Goal: Task Accomplishment & Management: Manage account settings

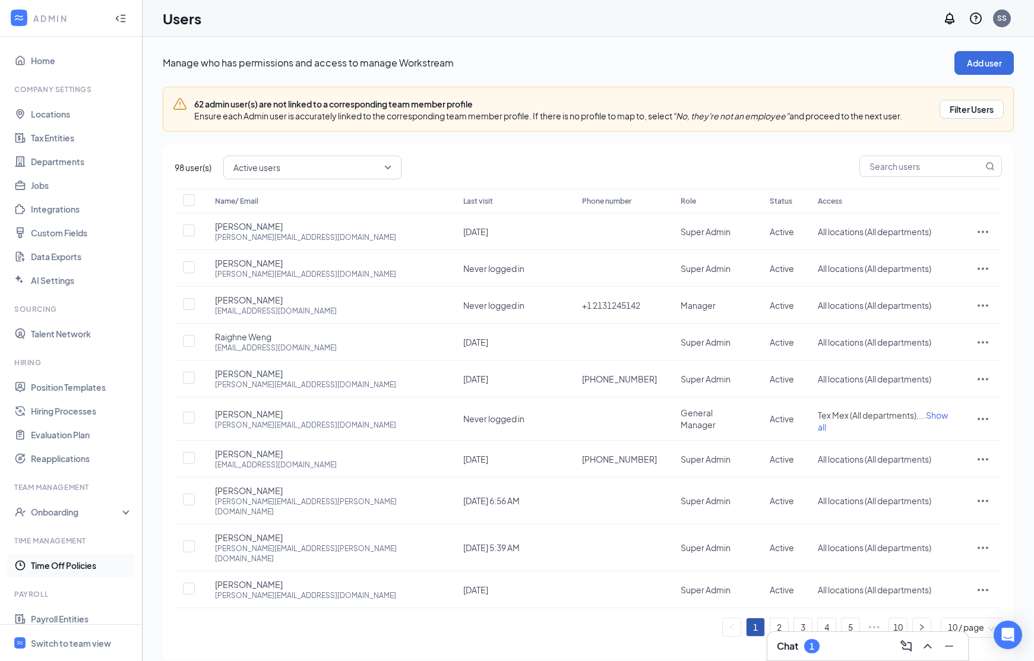
scroll to position [142, 0]
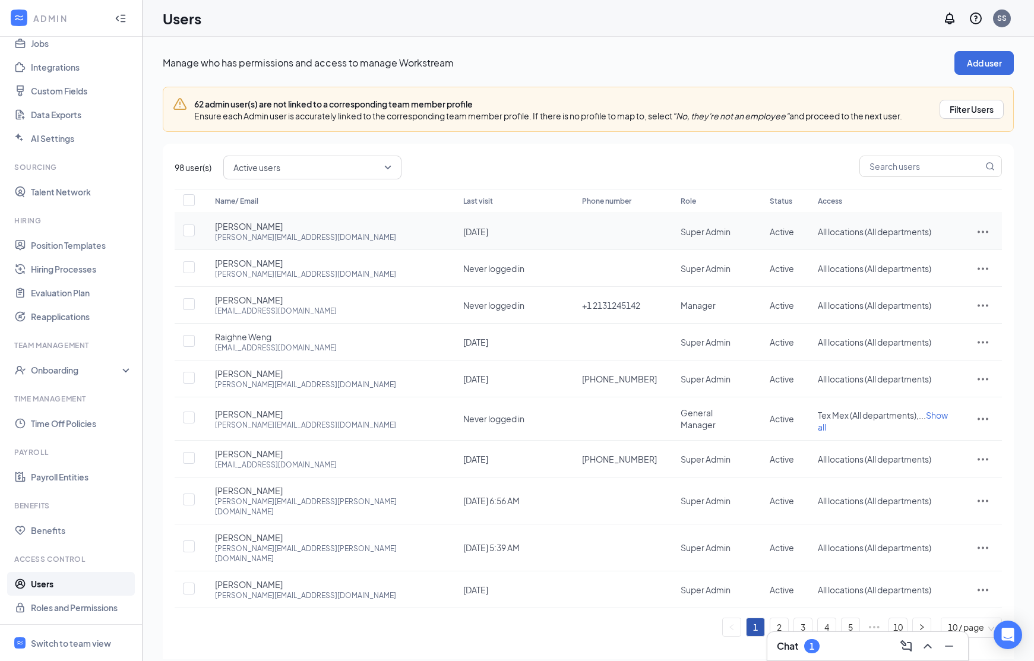
click at [979, 233] on icon "ActionsIcon" at bounding box center [983, 231] width 14 height 14
click at [944, 251] on span "Edit user" at bounding box center [943, 256] width 74 height 13
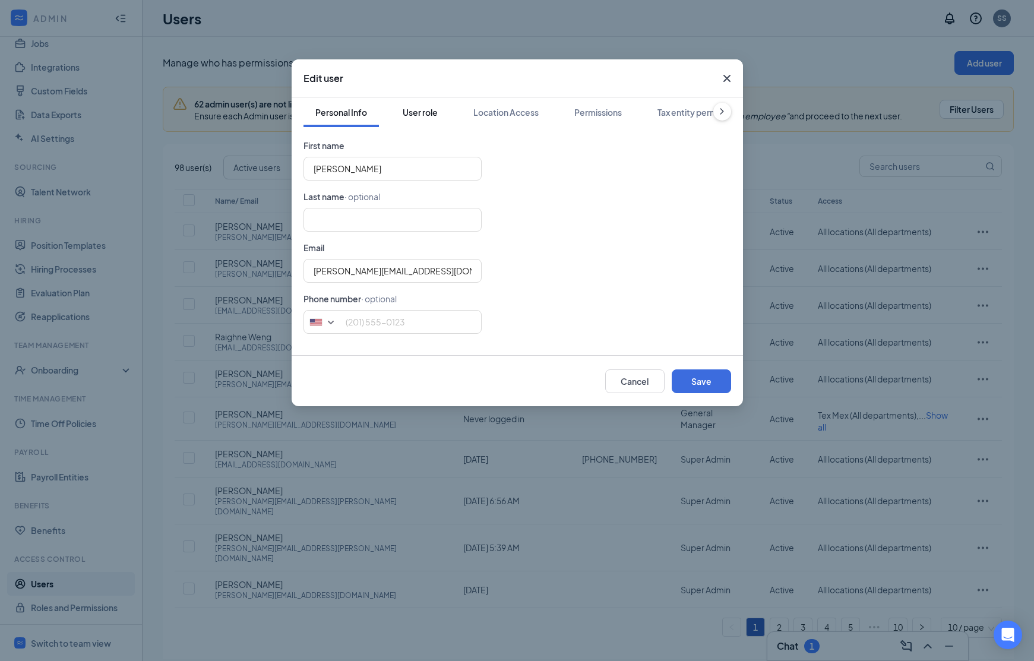
click at [431, 112] on div "User role" at bounding box center [420, 112] width 35 height 12
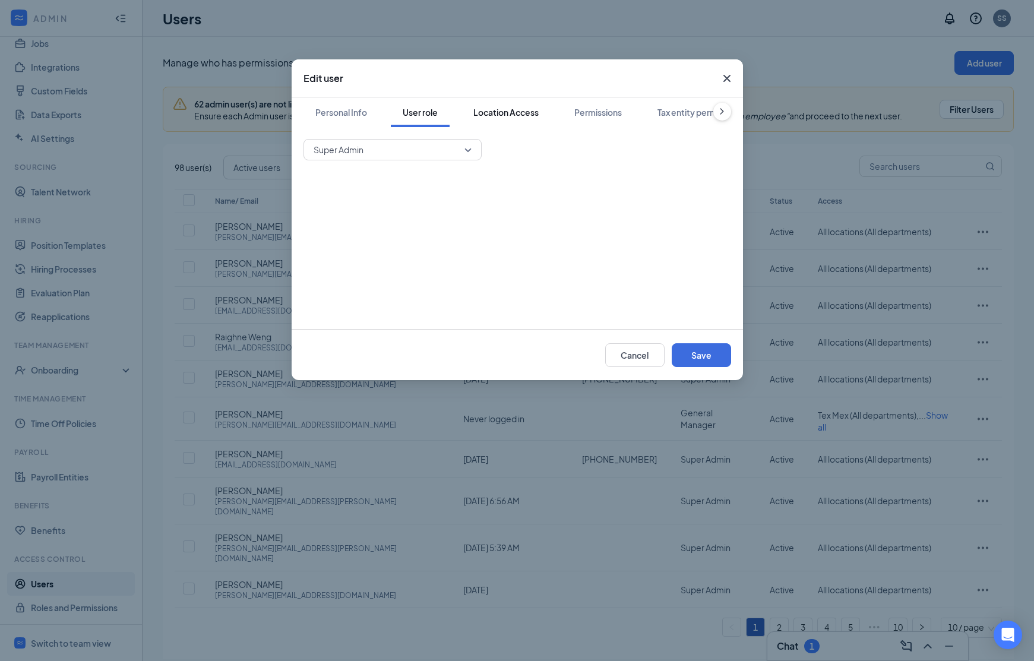
click at [486, 112] on div "Location Access" at bounding box center [505, 112] width 65 height 12
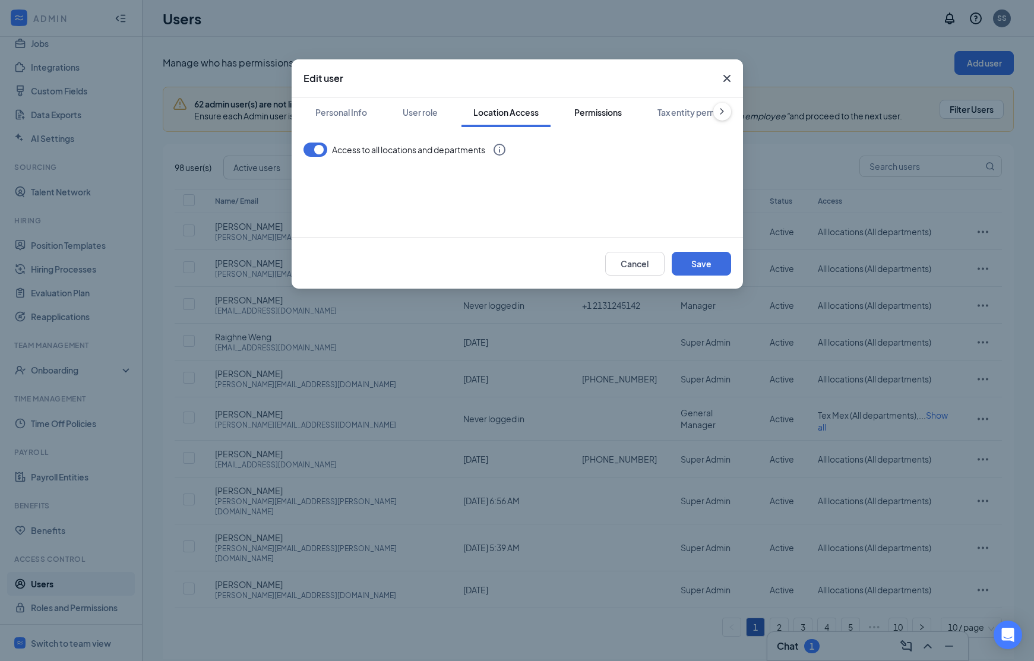
click at [616, 112] on div "Permissions" at bounding box center [598, 112] width 48 height 12
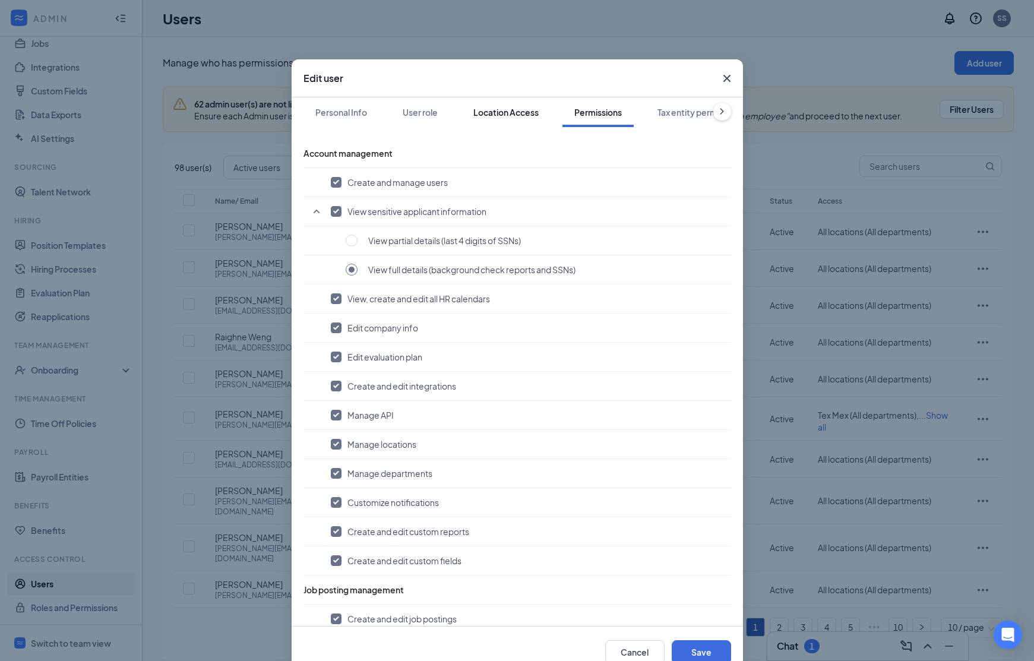
click at [466, 113] on button "Location Access" at bounding box center [505, 112] width 89 height 30
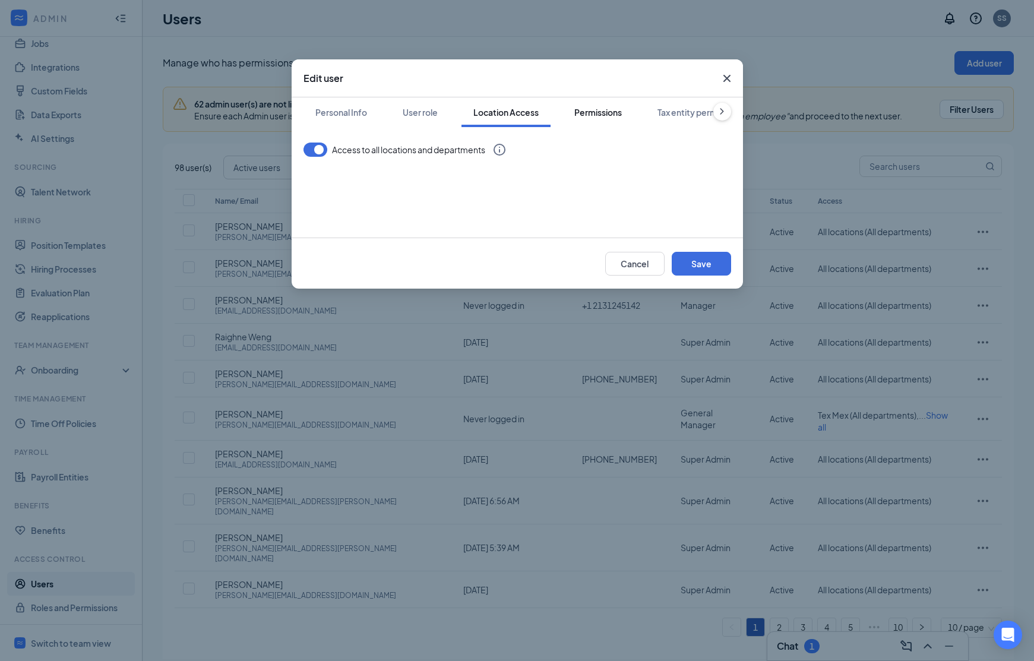
click at [609, 113] on div "Permissions" at bounding box center [598, 112] width 48 height 12
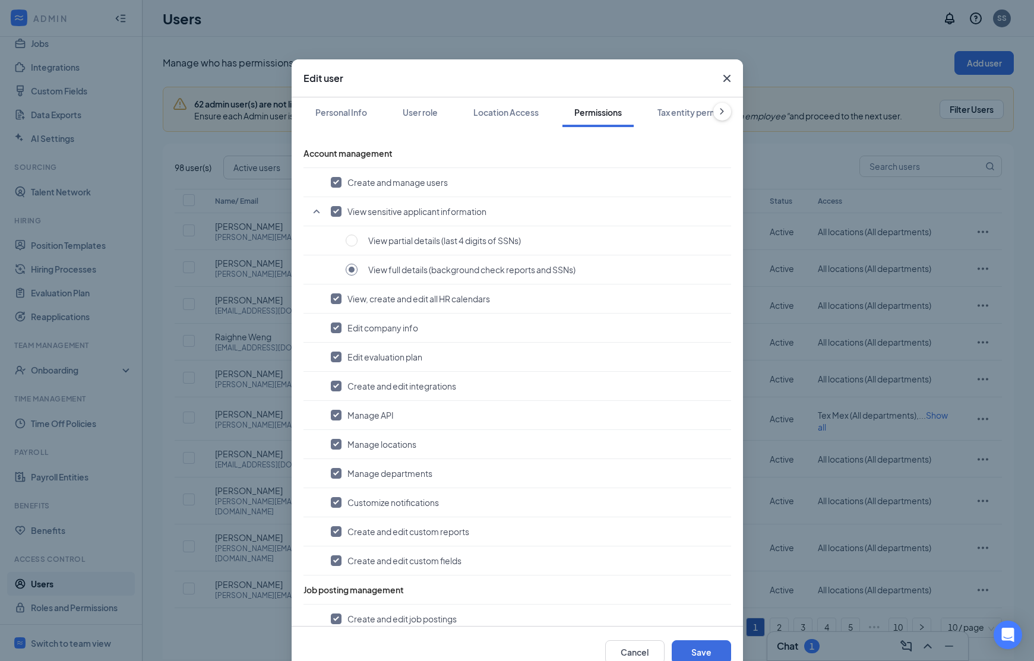
scroll to position [0, 129]
click at [681, 121] on button "Link team profile" at bounding box center [686, 112] width 90 height 30
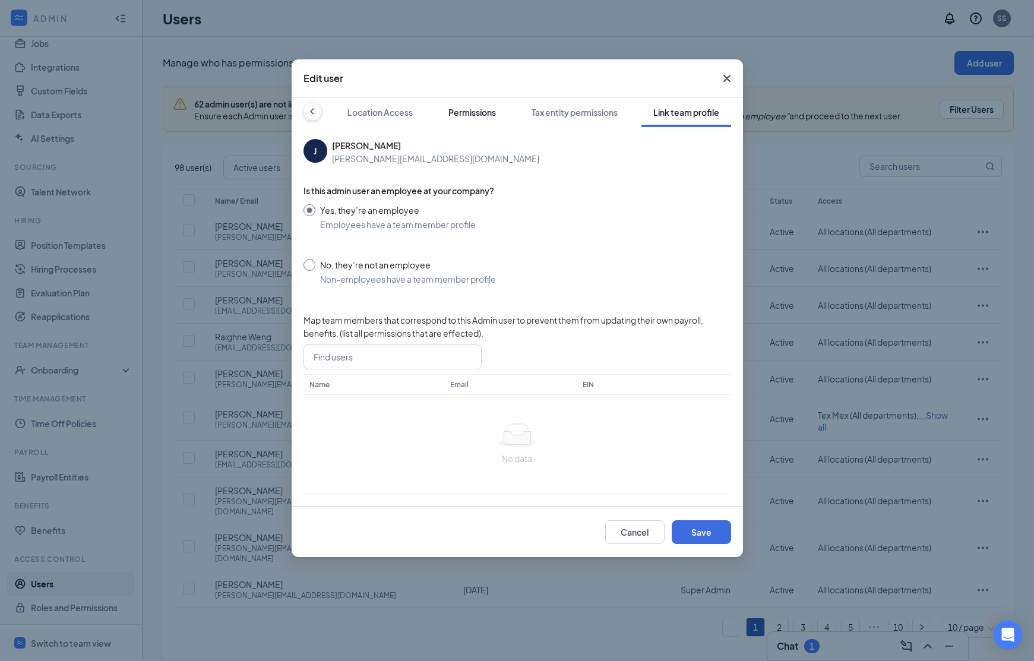
scroll to position [0, 0]
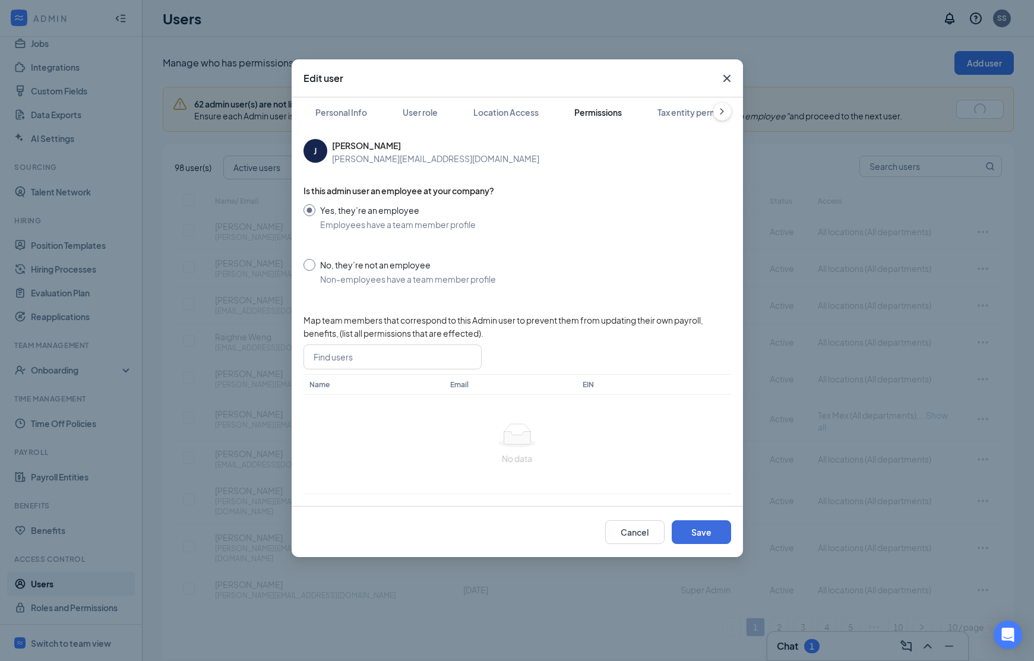
click at [621, 105] on button "Permissions" at bounding box center [597, 112] width 71 height 30
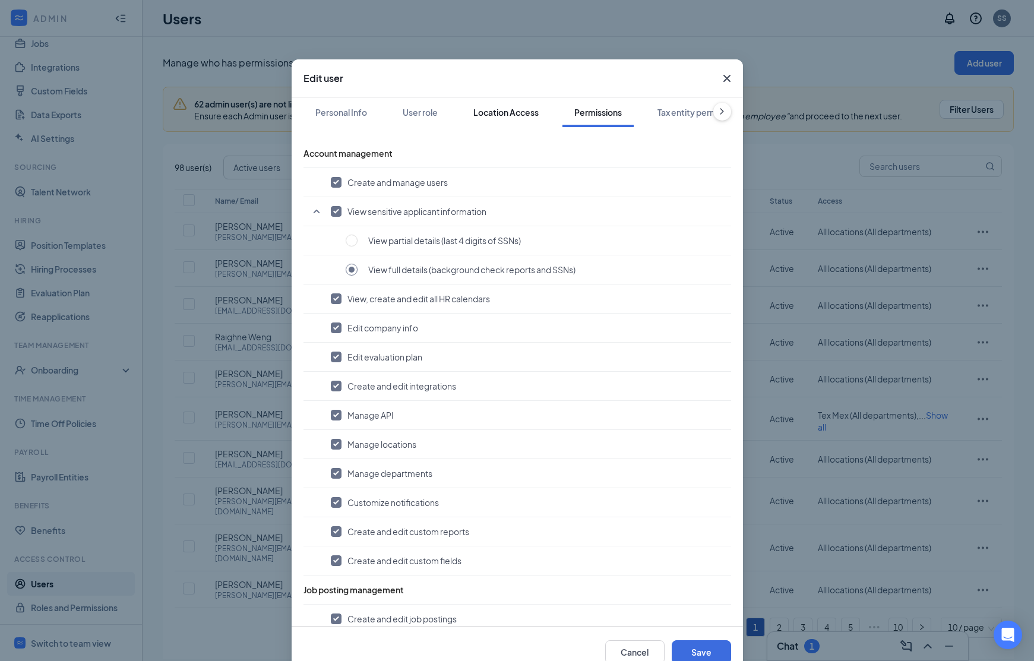
click at [498, 116] on div "Location Access" at bounding box center [505, 112] width 65 height 12
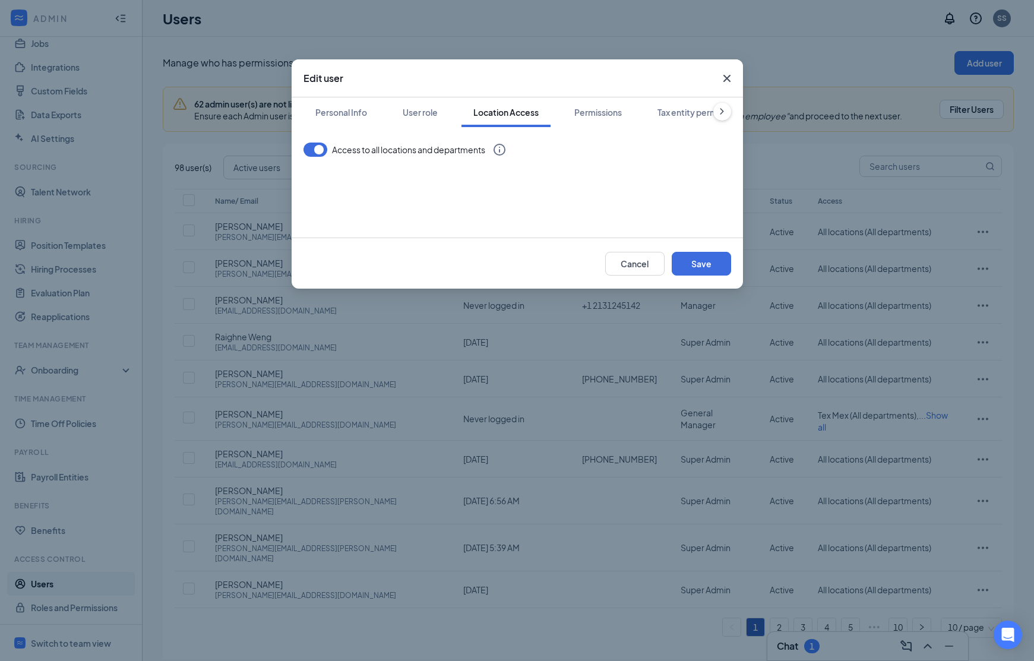
click at [316, 153] on button "button" at bounding box center [315, 150] width 24 height 14
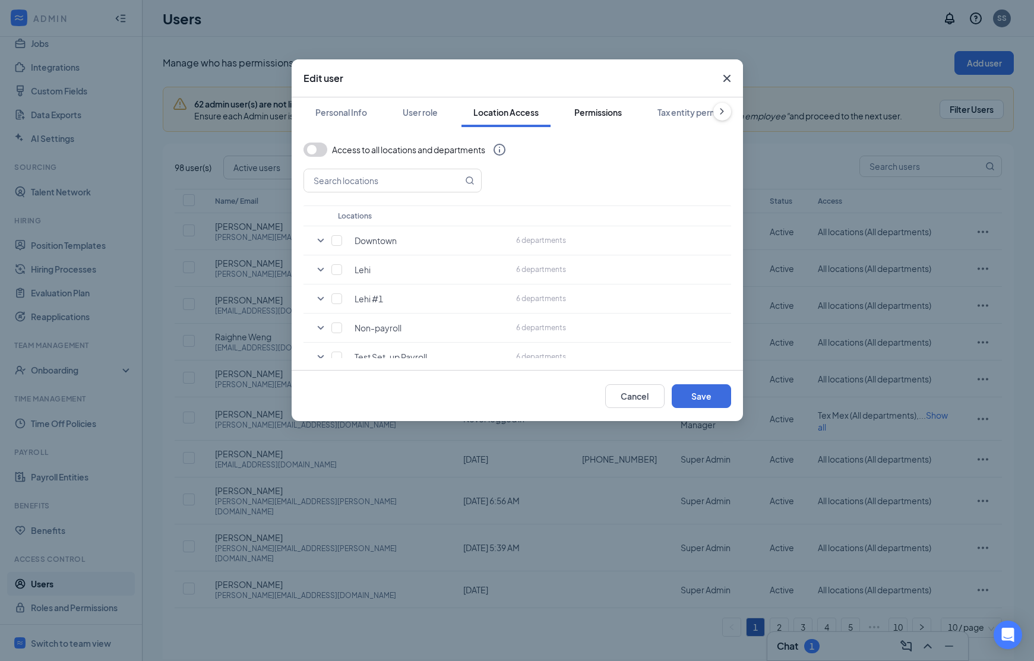
click at [593, 115] on div "Permissions" at bounding box center [598, 112] width 48 height 12
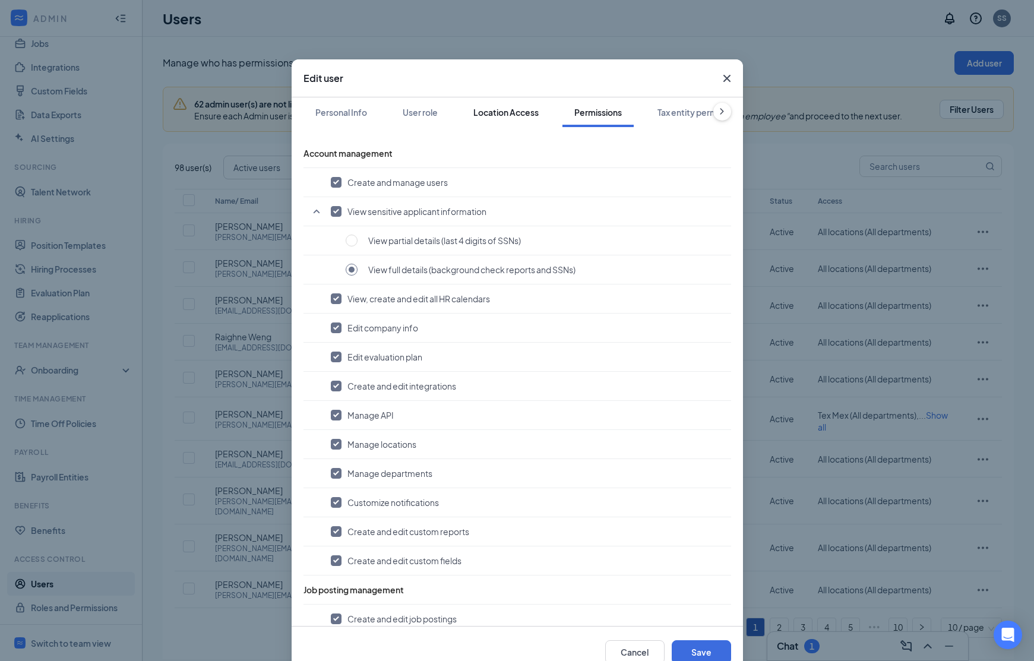
click at [512, 104] on button "Location Access" at bounding box center [505, 112] width 89 height 30
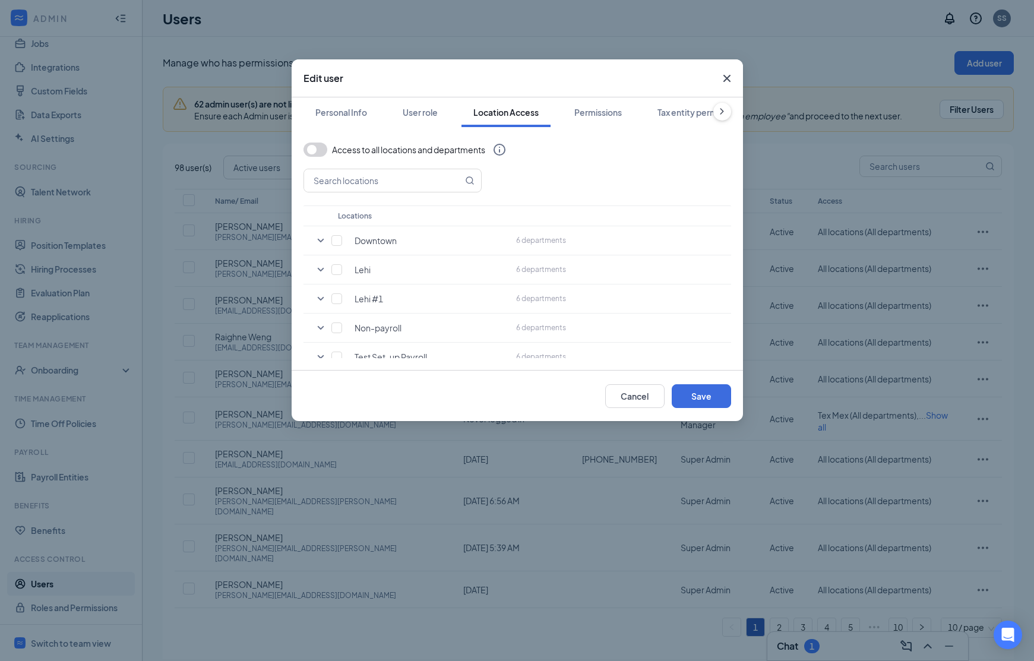
click at [319, 146] on button "button" at bounding box center [315, 150] width 24 height 14
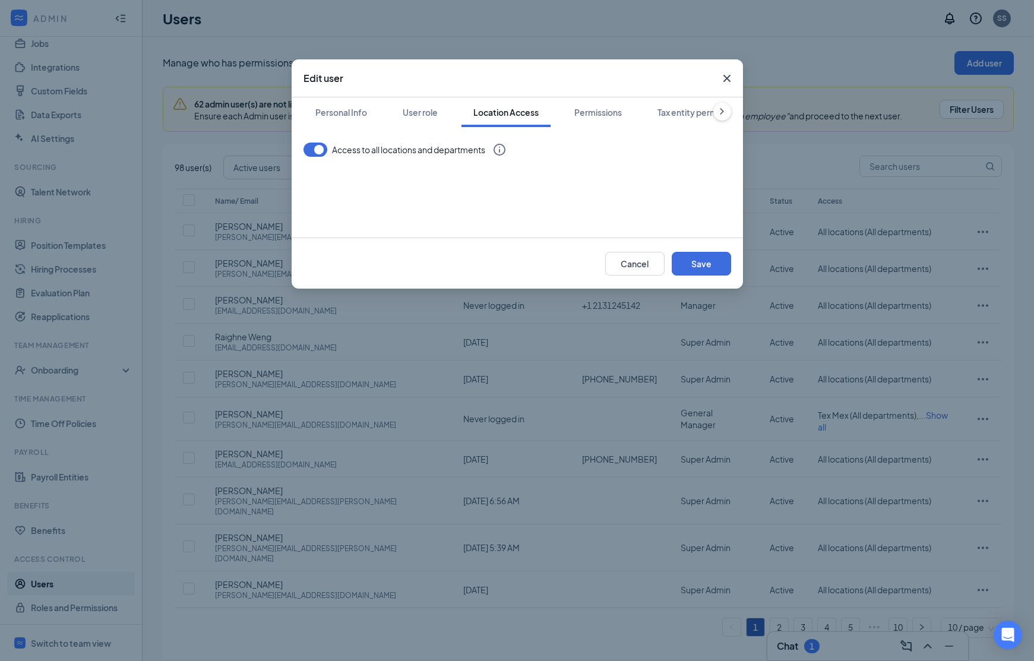
click at [314, 145] on button "button" at bounding box center [315, 150] width 24 height 14
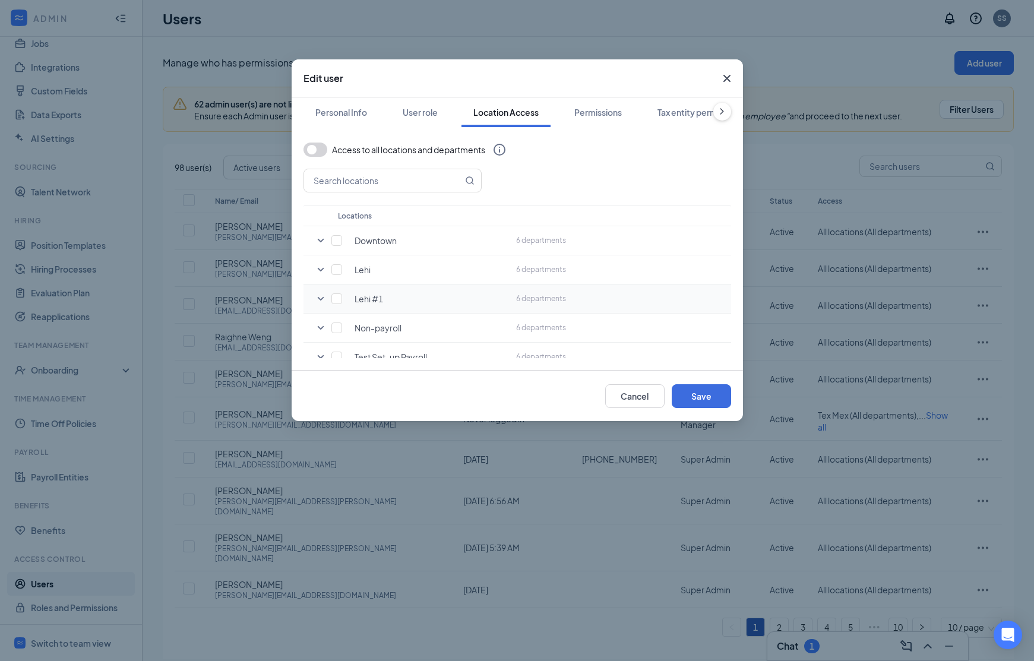
click at [333, 292] on td "Lehi #1" at bounding box center [421, 298] width 178 height 29
click at [333, 336] on td "Non-payroll" at bounding box center [421, 328] width 178 height 29
click at [333, 333] on td "Non-payroll" at bounding box center [421, 328] width 178 height 29
click at [333, 297] on input "checkbox" at bounding box center [336, 298] width 11 height 11
checkbox input "true"
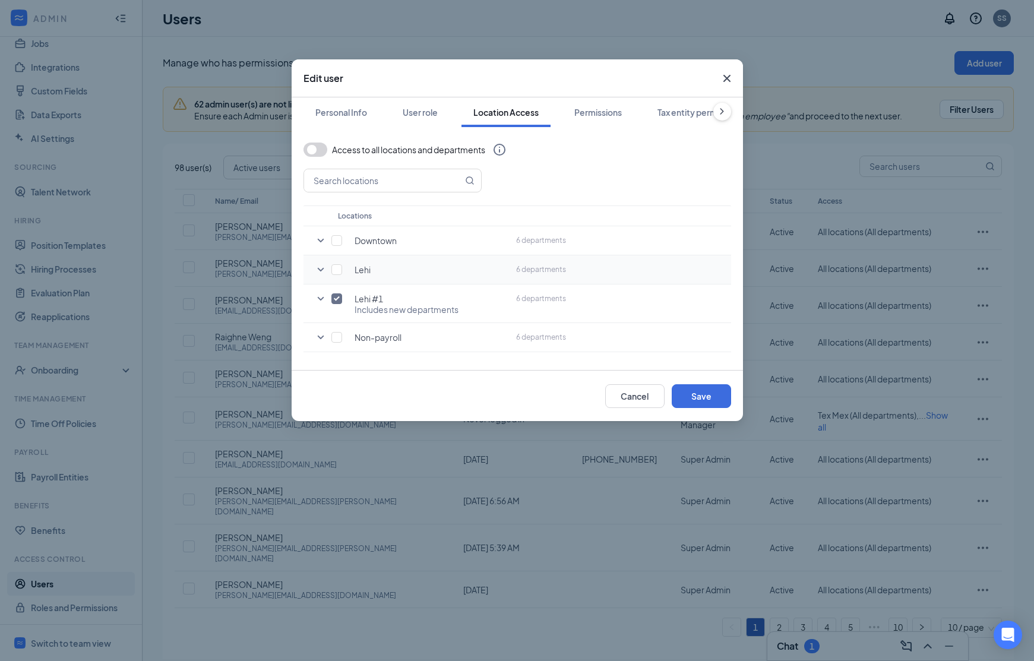
click at [333, 276] on td "Lehi" at bounding box center [421, 269] width 178 height 29
click at [321, 157] on div "Access to all locations and departments" at bounding box center [394, 156] width 182 height 26
click at [319, 154] on button "button" at bounding box center [315, 150] width 24 height 14
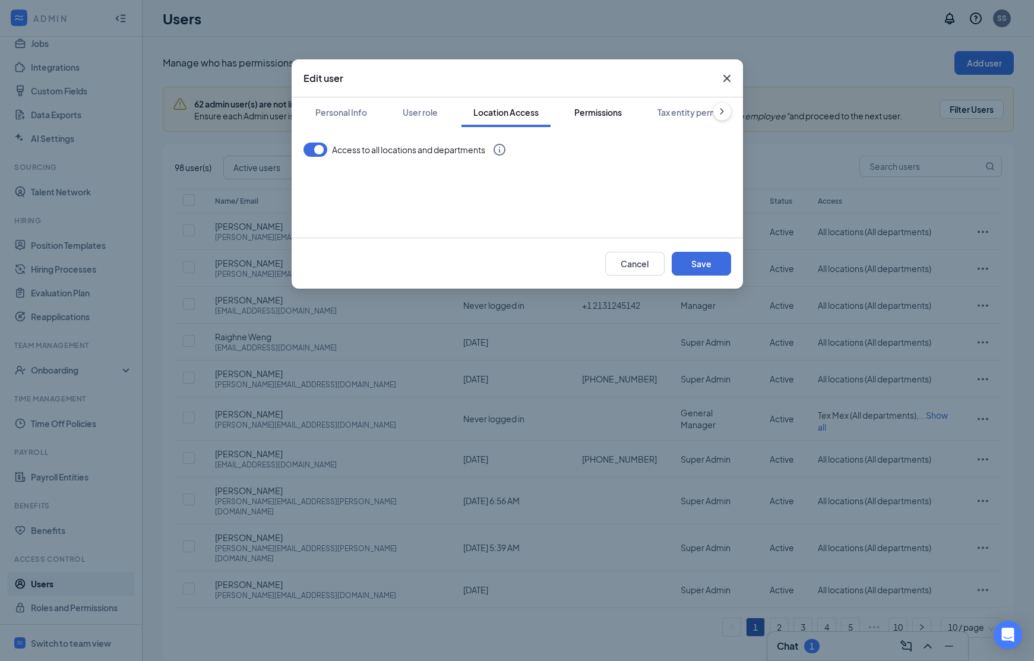
click at [579, 110] on div "Permissions" at bounding box center [598, 112] width 48 height 12
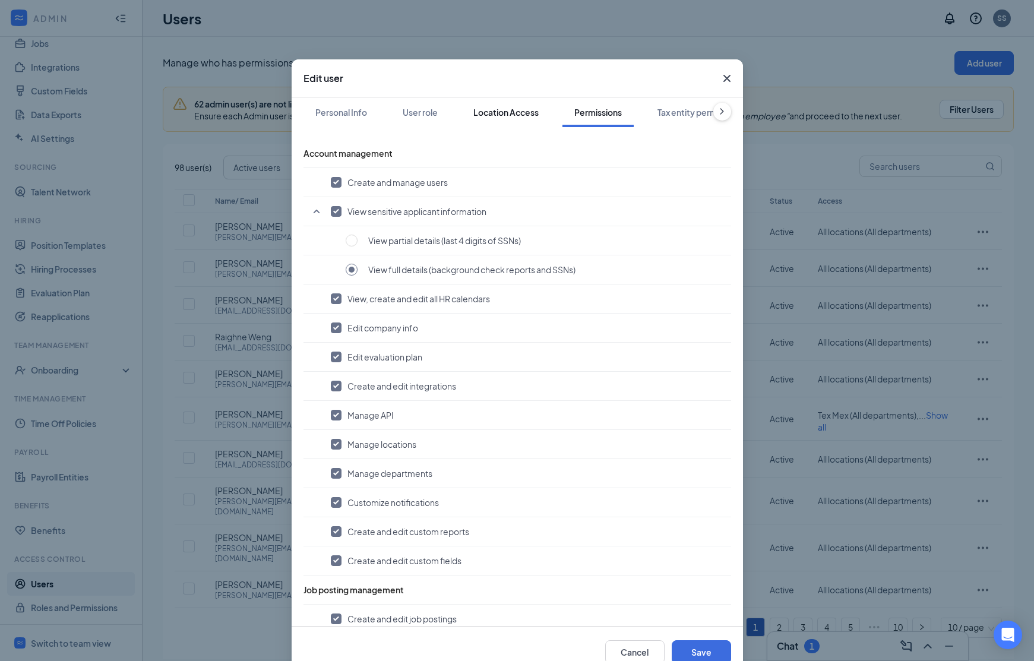
click at [521, 112] on div "Location Access" at bounding box center [505, 112] width 65 height 12
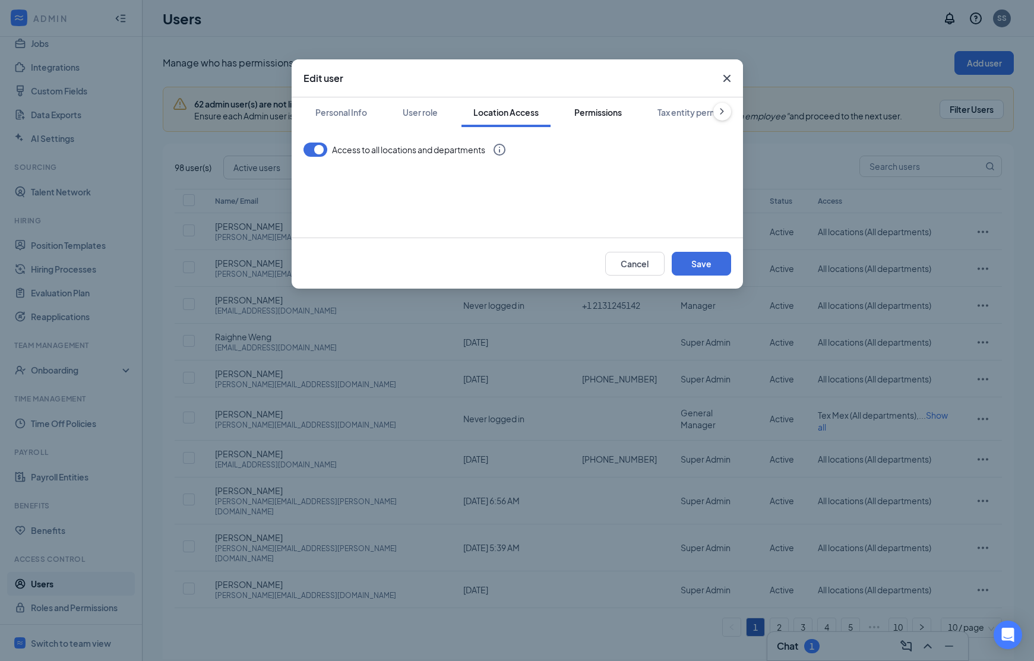
click at [584, 112] on div "Permissions" at bounding box center [598, 112] width 48 height 12
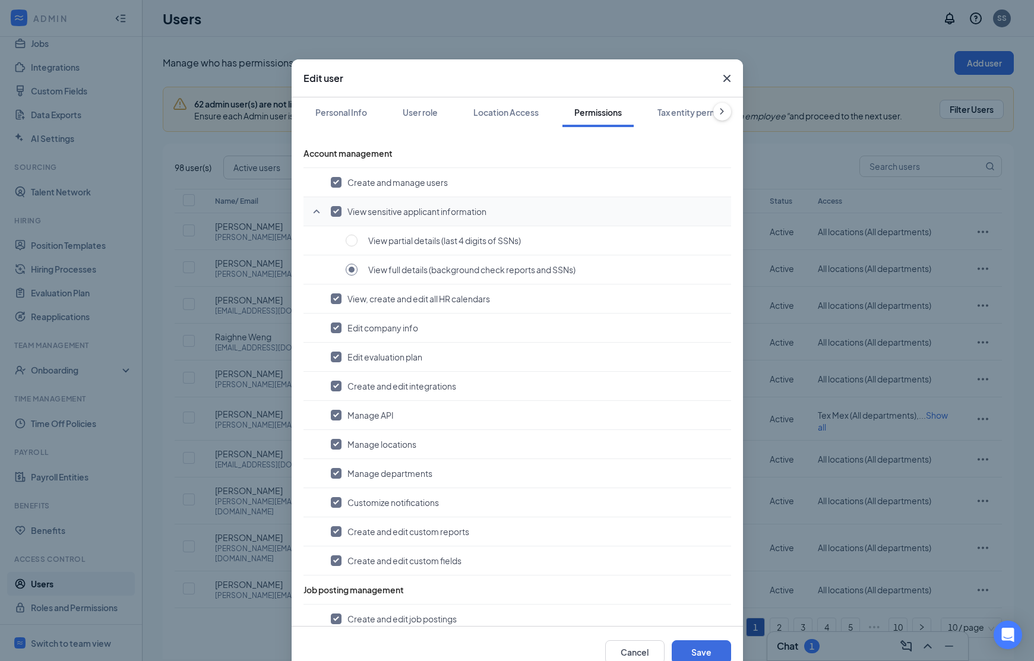
click at [317, 210] on icon "SmallChevronUp" at bounding box center [316, 212] width 7 height 4
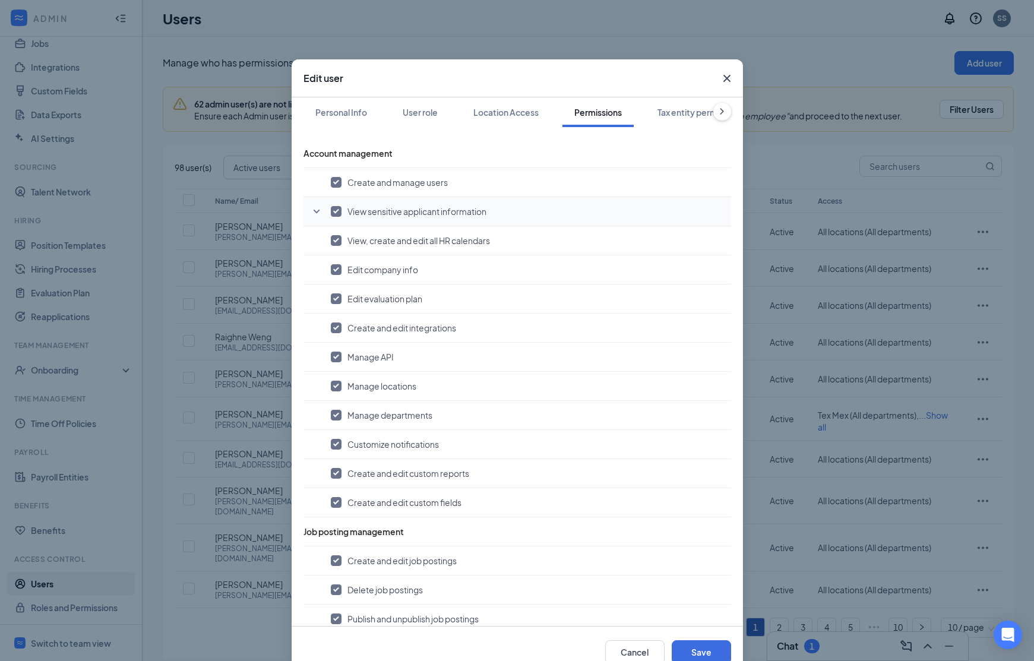
click at [321, 213] on icon "SmallChevronDown" at bounding box center [316, 211] width 14 height 14
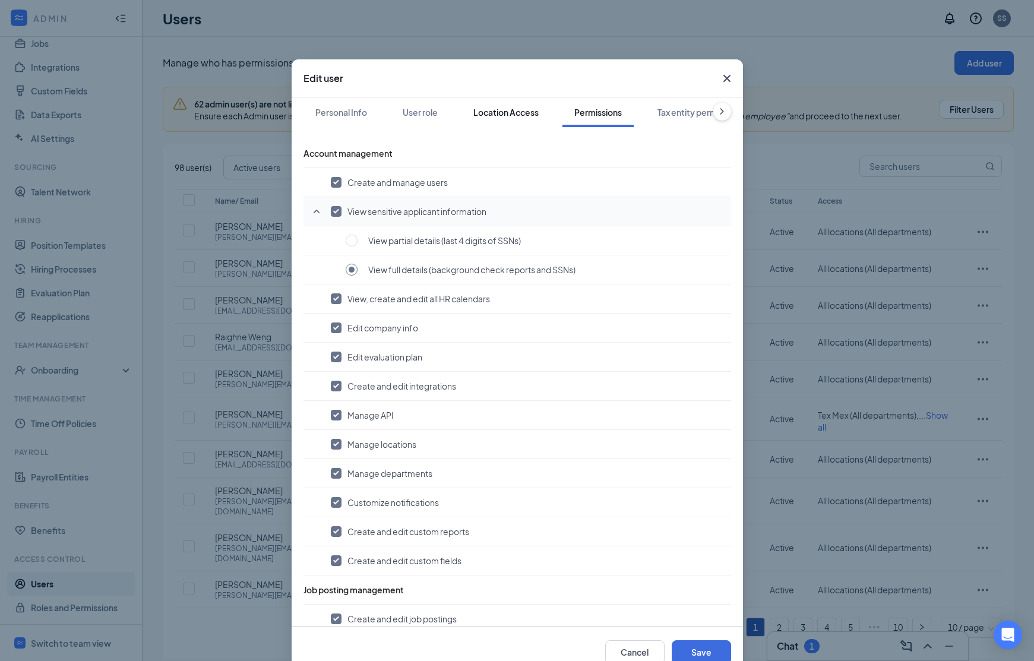
click at [521, 118] on div "Location Access" at bounding box center [505, 112] width 65 height 12
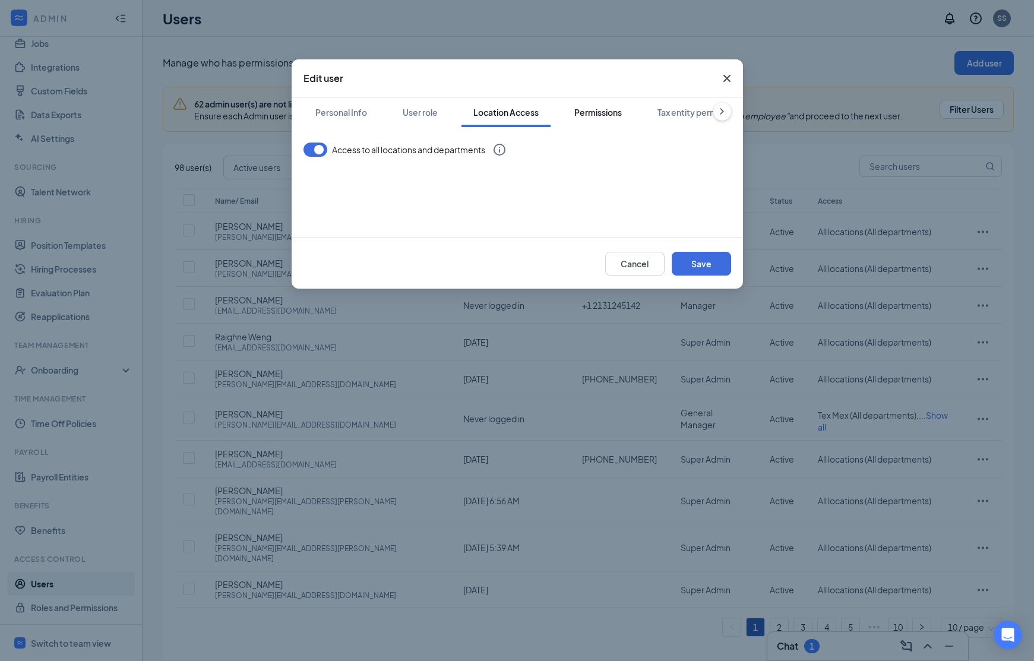
click at [619, 118] on div "Permissions" at bounding box center [598, 112] width 48 height 12
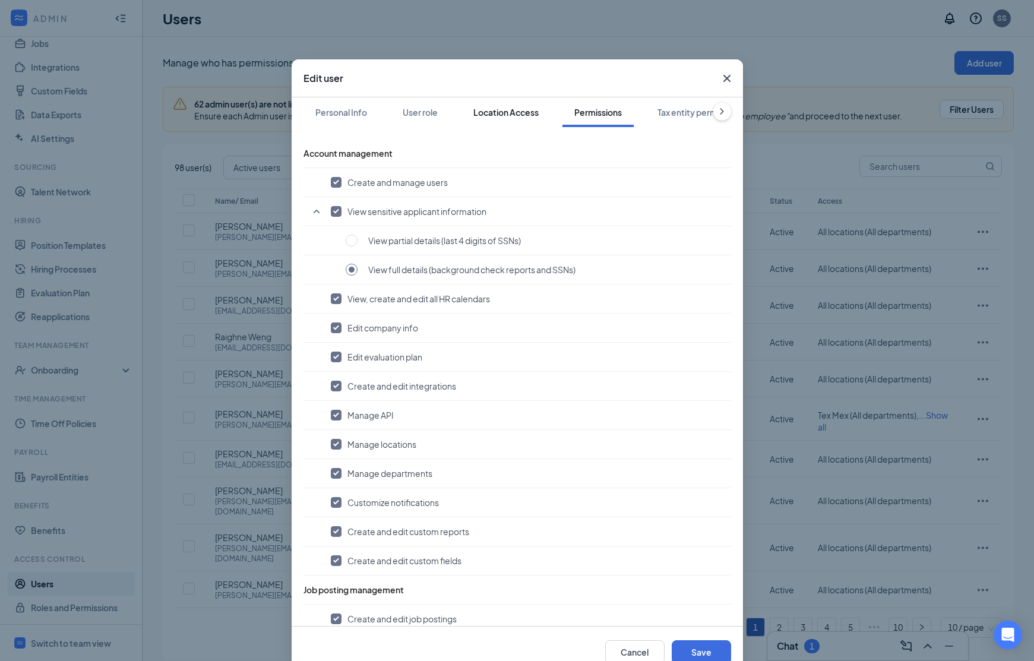
click at [515, 116] on div "Location Access" at bounding box center [505, 112] width 65 height 12
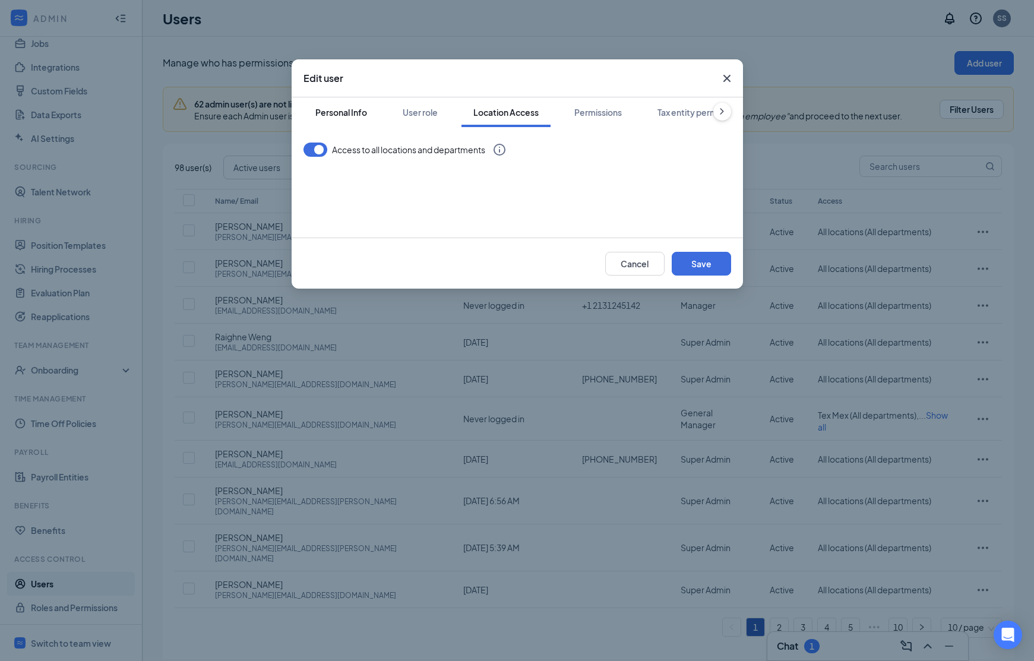
click at [341, 118] on div "Personal Info" at bounding box center [341, 112] width 52 height 12
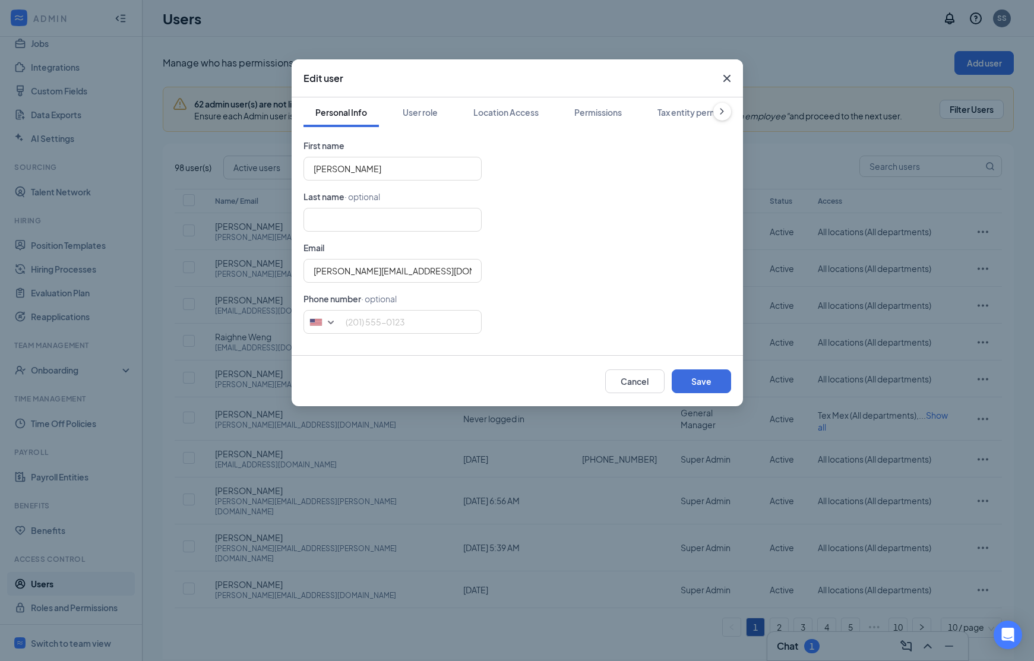
click at [731, 74] on icon "Cross" at bounding box center [727, 78] width 14 height 14
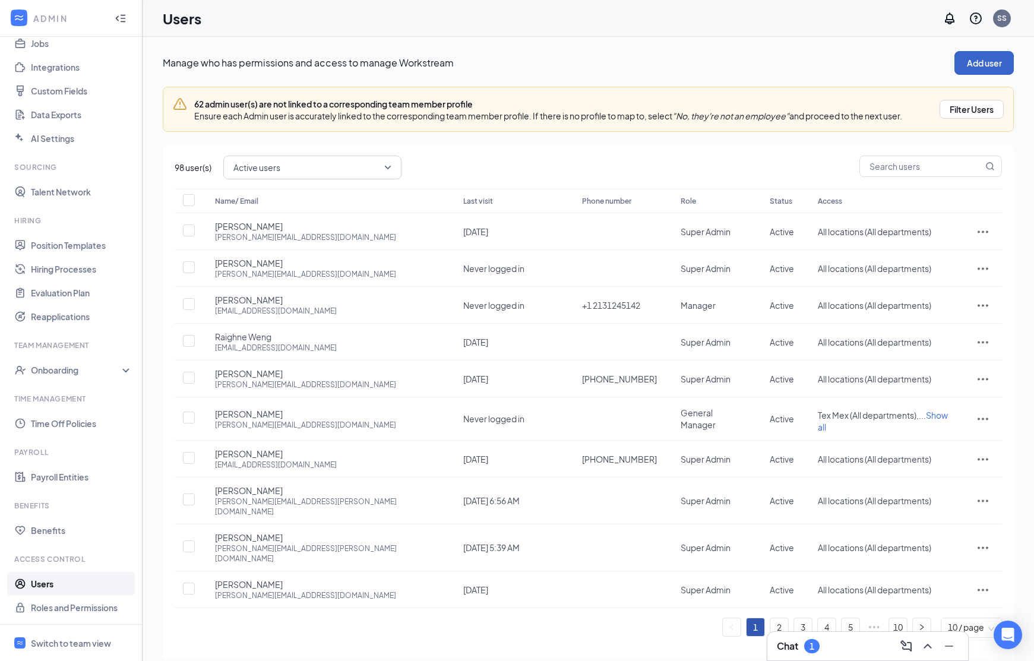
click at [976, 64] on button "Add user" at bounding box center [983, 63] width 59 height 24
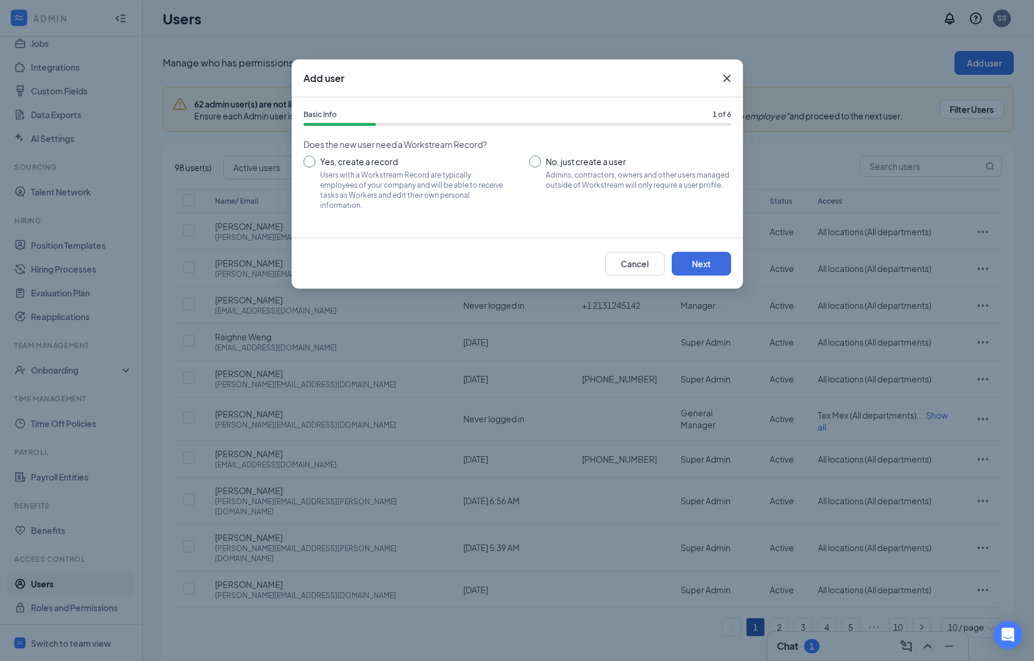
click at [391, 166] on input "Yes, create a record Users with a Workstream Record are typically employees of …" at bounding box center [404, 182] width 202 height 53
radio input "true"
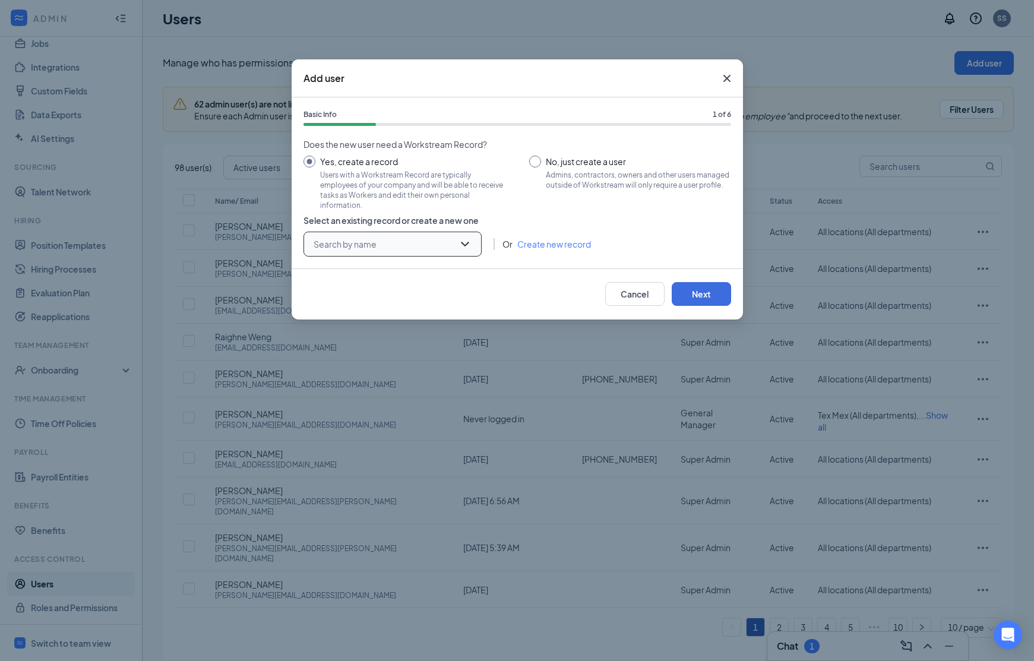
click at [357, 246] on input "search" at bounding box center [389, 244] width 156 height 24
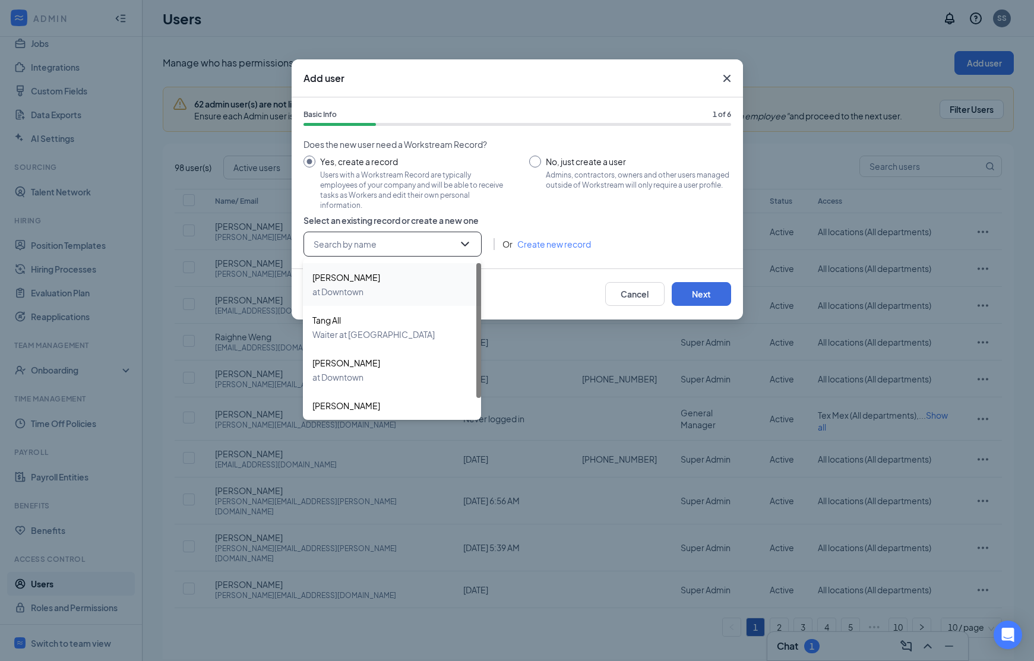
click at [368, 265] on div "[PERSON_NAME] at Downtown" at bounding box center [392, 284] width 178 height 43
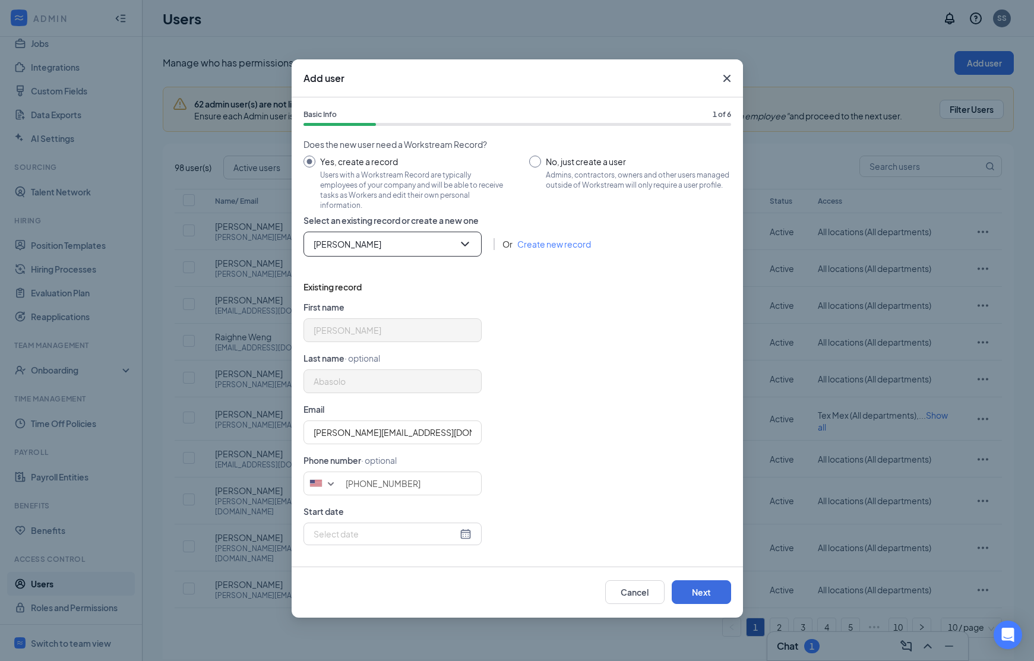
click at [614, 341] on div "[PERSON_NAME]" at bounding box center [517, 330] width 428 height 24
click at [589, 174] on input "No, just create a user Admins, contractors, owners and other users managed outs…" at bounding box center [630, 182] width 202 height 53
radio input "true"
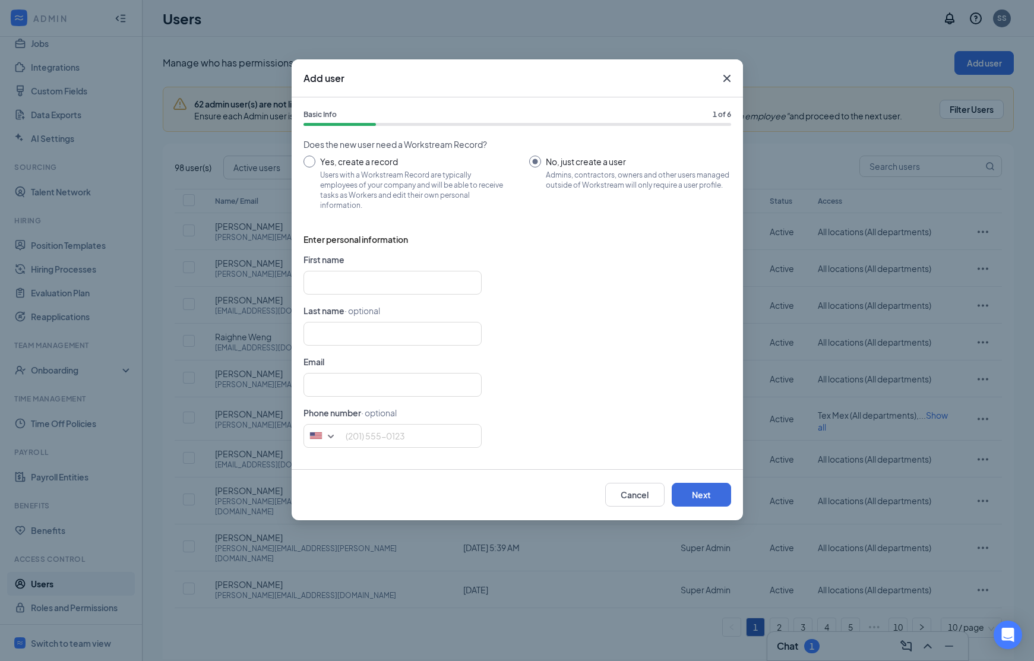
click at [374, 299] on form "First name Last name · optional Email Phone number · optional [GEOGRAPHIC_DATA]…" at bounding box center [517, 355] width 428 height 204
drag, startPoint x: 361, startPoint y: 333, endPoint x: 369, endPoint y: 311, distance: 23.3
click at [361, 333] on input "text" at bounding box center [392, 334] width 178 height 24
click at [375, 291] on input "text" at bounding box center [392, 283] width 178 height 24
click at [356, 347] on form "First name Last name · optional Email Phone number · optional [GEOGRAPHIC_DATA]…" at bounding box center [517, 355] width 428 height 204
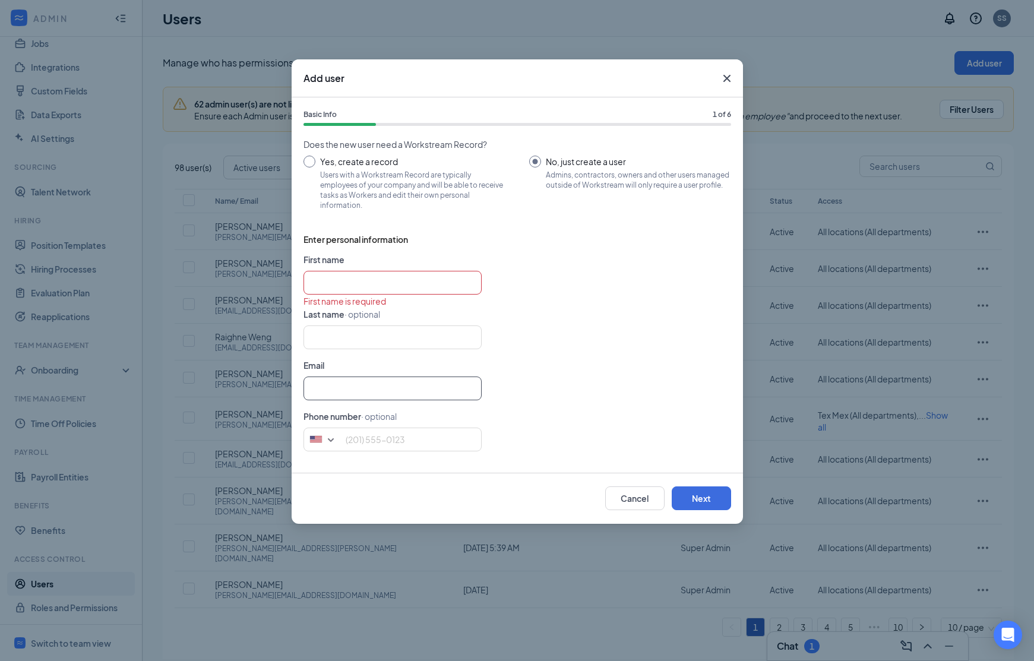
click at [356, 391] on input "text" at bounding box center [392, 388] width 178 height 24
click at [387, 184] on input "Yes, create a record Users with a Workstream Record are typically employees of …" at bounding box center [404, 182] width 202 height 53
radio input "true"
radio input "false"
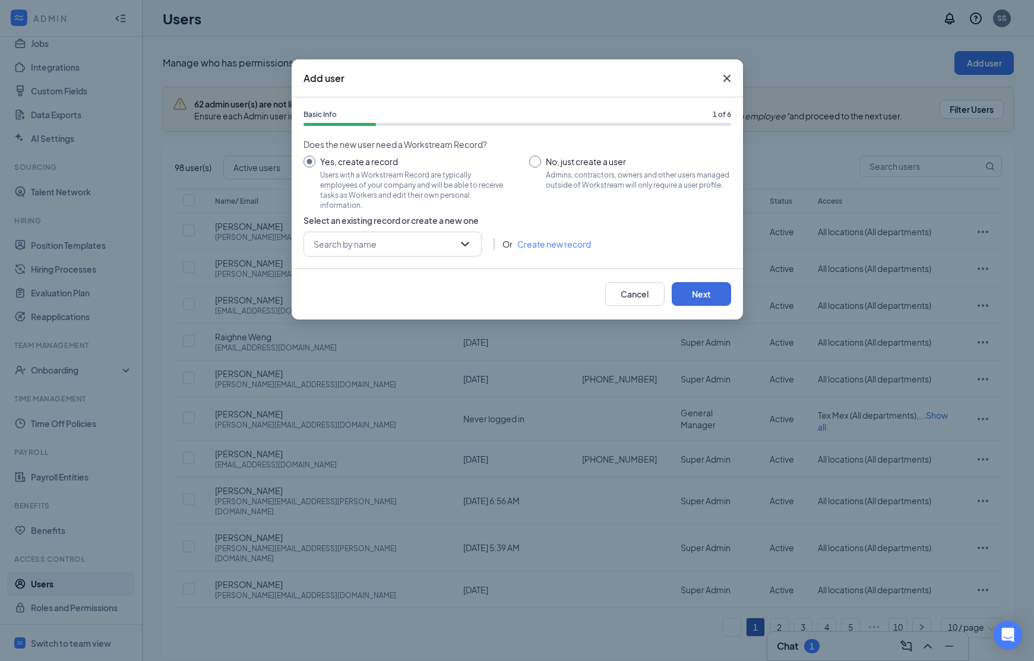
click at [735, 73] on span "Close" at bounding box center [727, 78] width 32 height 32
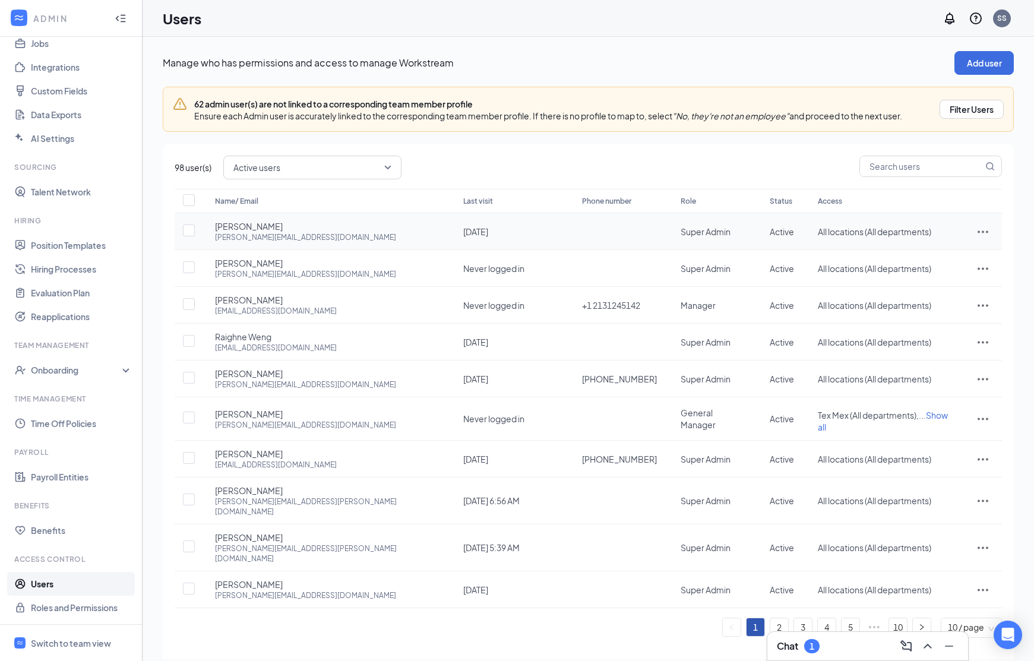
click at [983, 224] on icon "ActionsIcon" at bounding box center [983, 231] width 14 height 14
click at [957, 252] on span "Edit user" at bounding box center [943, 256] width 74 height 13
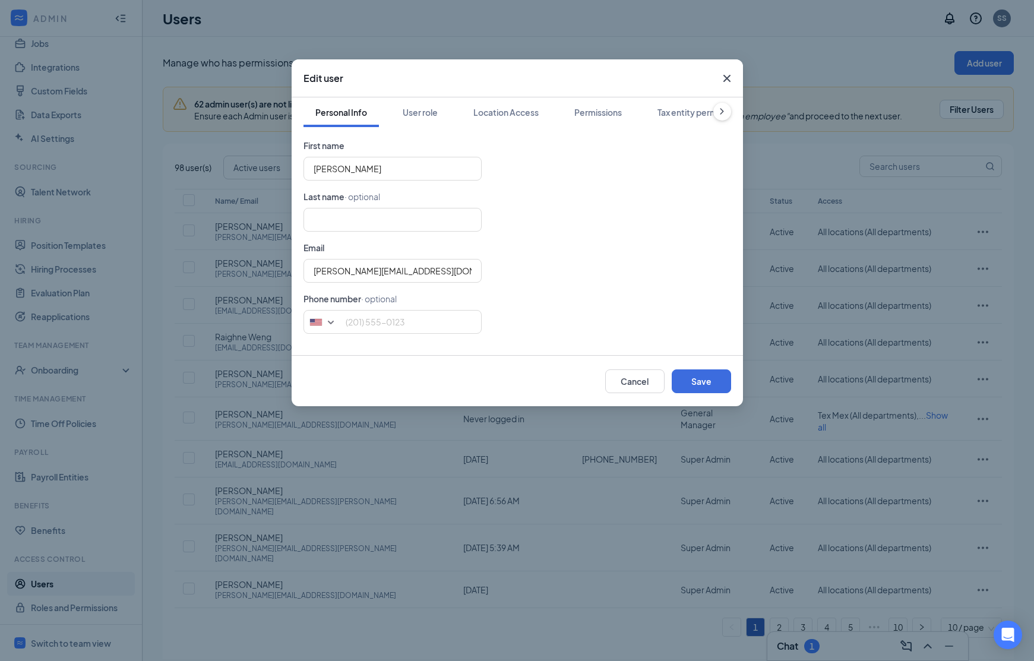
scroll to position [0, 129]
click at [693, 106] on div "Link team profile" at bounding box center [686, 112] width 66 height 12
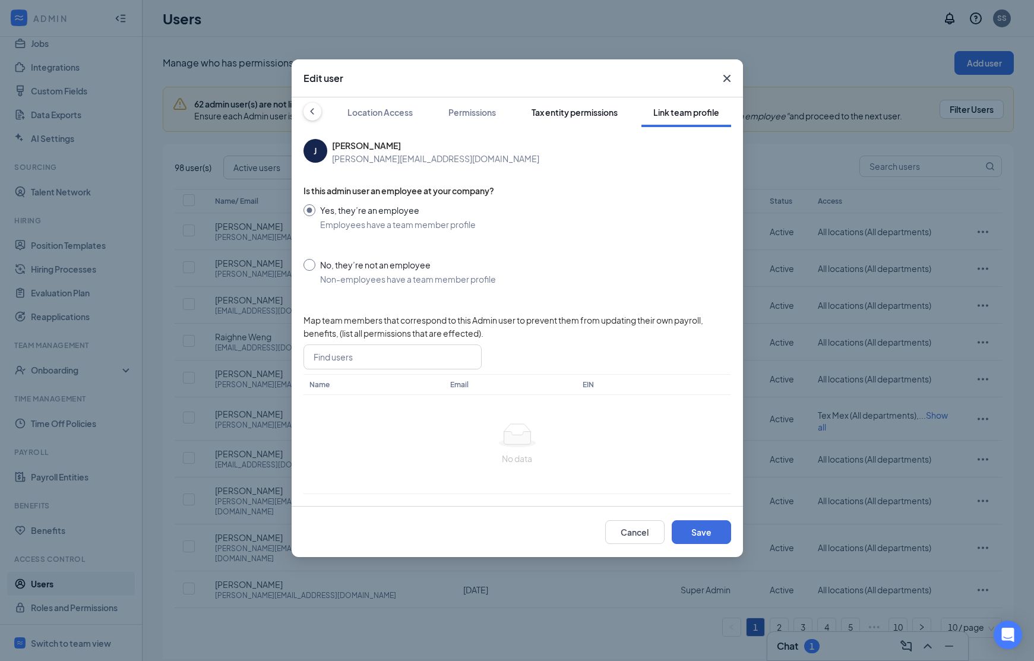
click at [579, 120] on button "Tax entity permissions" at bounding box center [575, 112] width 110 height 30
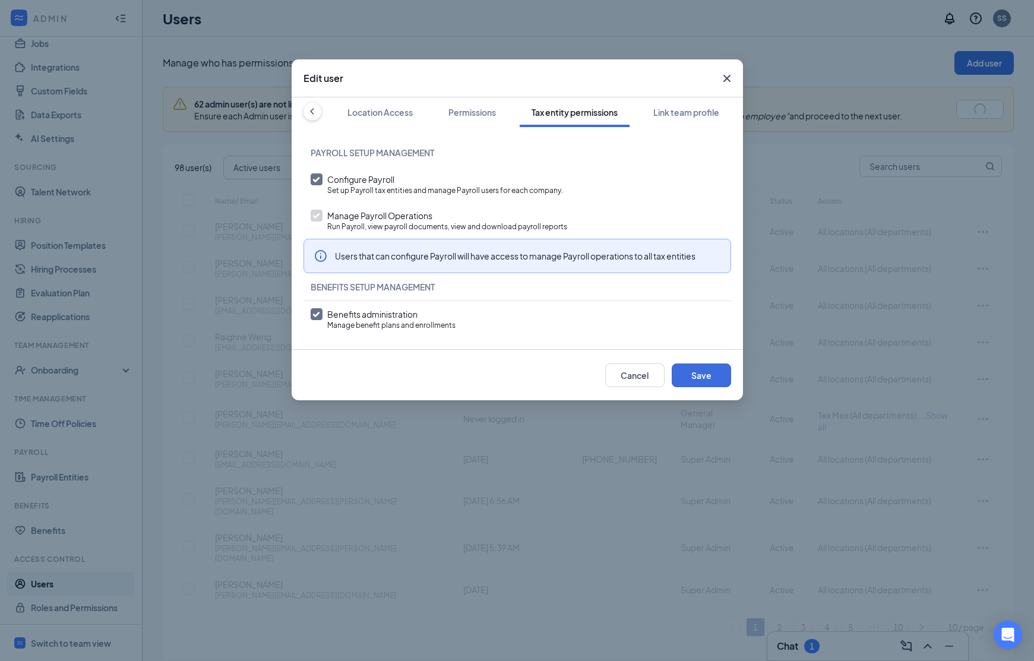
click at [727, 81] on icon "Cross" at bounding box center [727, 78] width 14 height 14
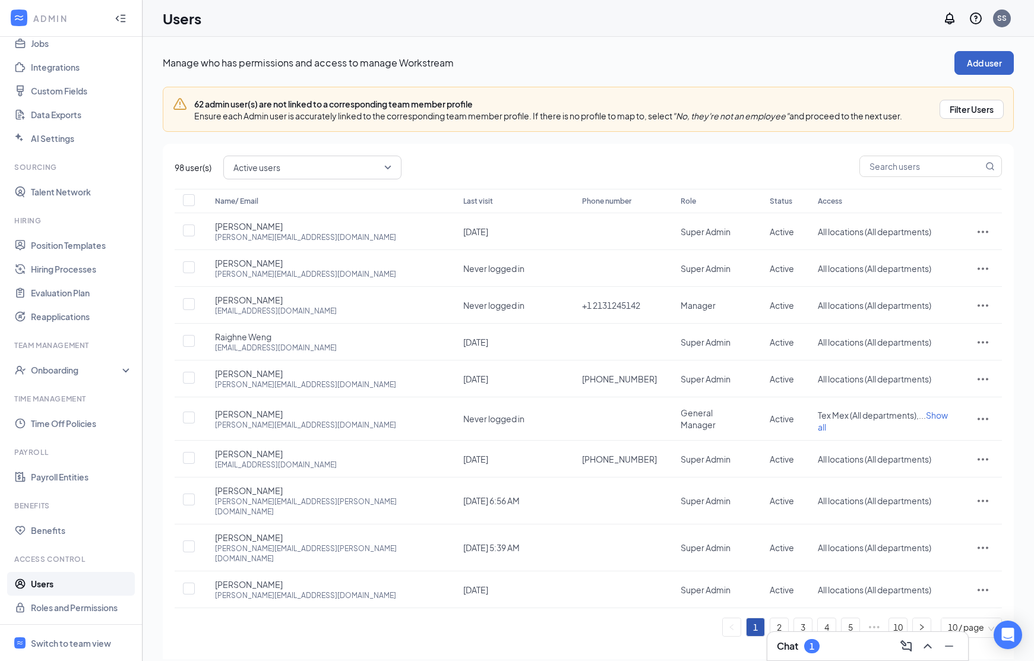
click at [986, 69] on button "Add user" at bounding box center [983, 63] width 59 height 24
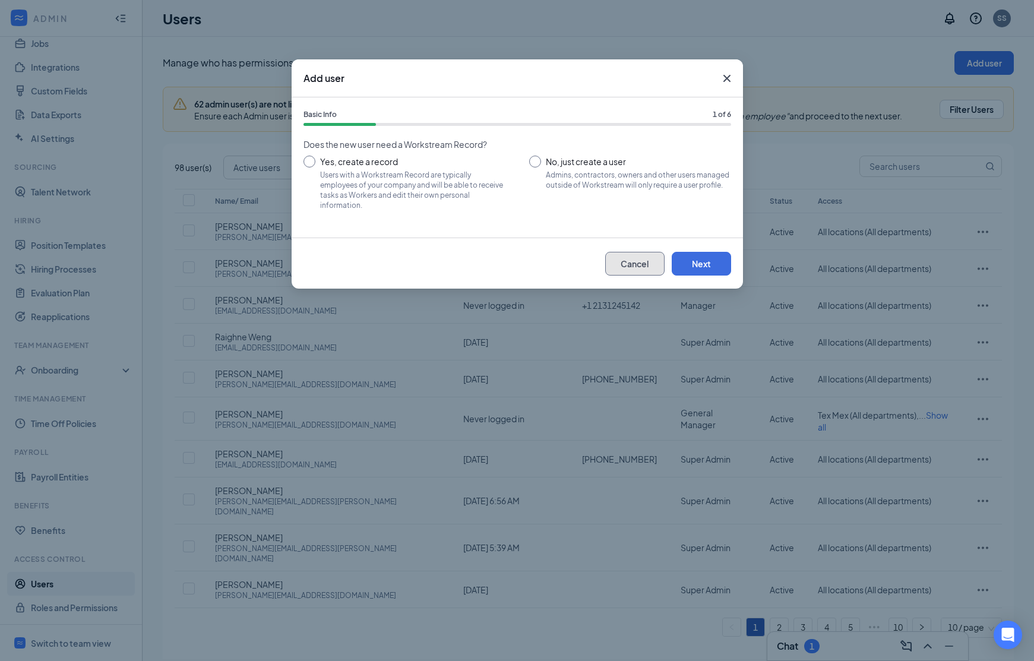
click at [639, 258] on button "Cancel" at bounding box center [634, 264] width 59 height 24
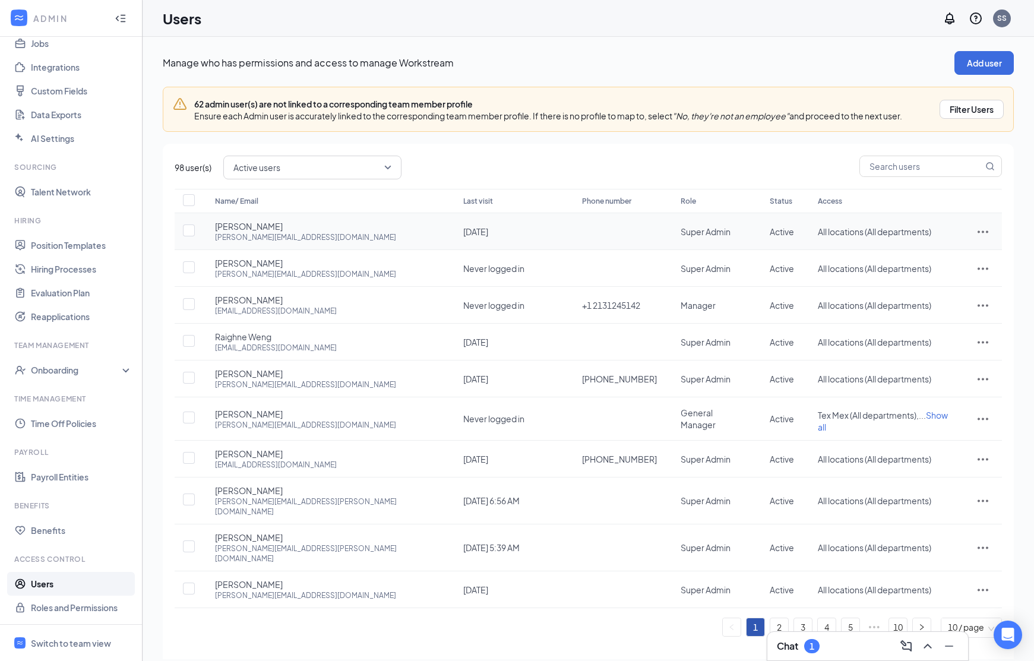
click at [976, 239] on td at bounding box center [983, 231] width 38 height 37
click at [984, 226] on icon "ActionsIcon" at bounding box center [983, 231] width 14 height 14
click at [949, 254] on span "Edit user" at bounding box center [943, 256] width 74 height 13
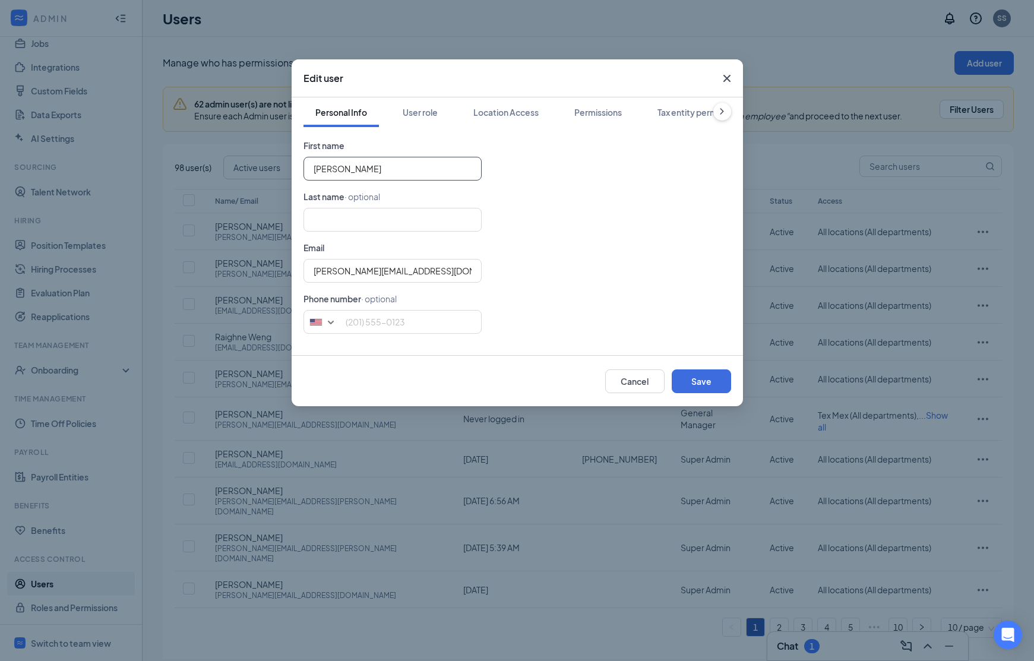
click at [403, 175] on input "[PERSON_NAME]" at bounding box center [392, 169] width 178 height 24
click at [375, 276] on input "[PERSON_NAME][EMAIL_ADDRESS][DOMAIN_NAME]" at bounding box center [392, 271] width 178 height 24
click at [363, 276] on input "[PERSON_NAME][EMAIL_ADDRESS][DOMAIN_NAME]" at bounding box center [392, 271] width 178 height 24
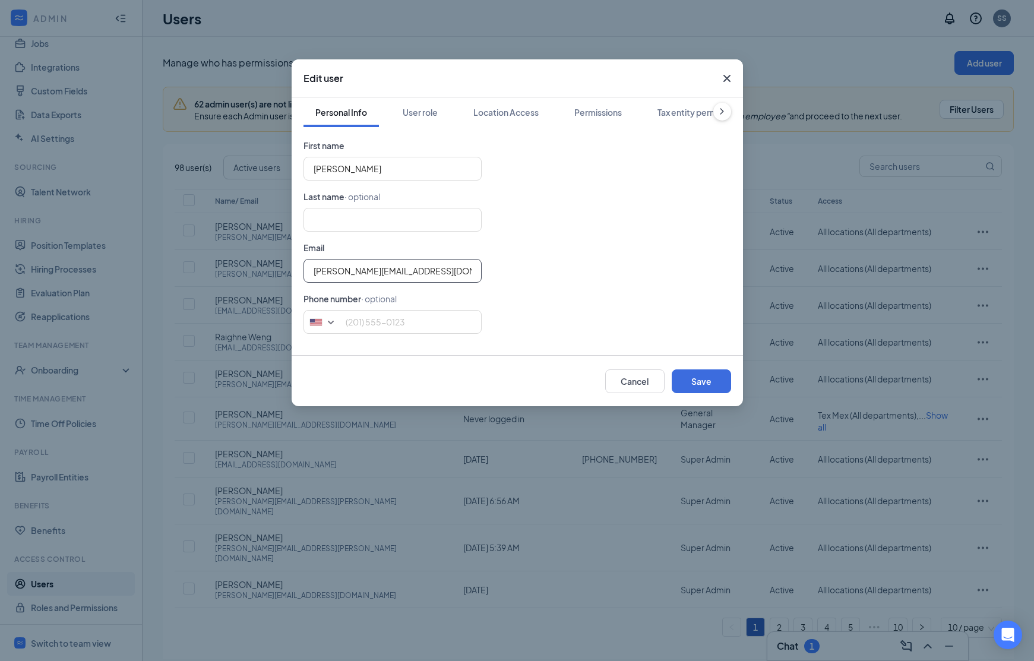
click at [363, 276] on input "[PERSON_NAME][EMAIL_ADDRESS][DOMAIN_NAME]" at bounding box center [392, 271] width 178 height 24
click at [366, 270] on input "[PERSON_NAME][EMAIL_ADDRESS][DOMAIN_NAME]" at bounding box center [392, 271] width 178 height 24
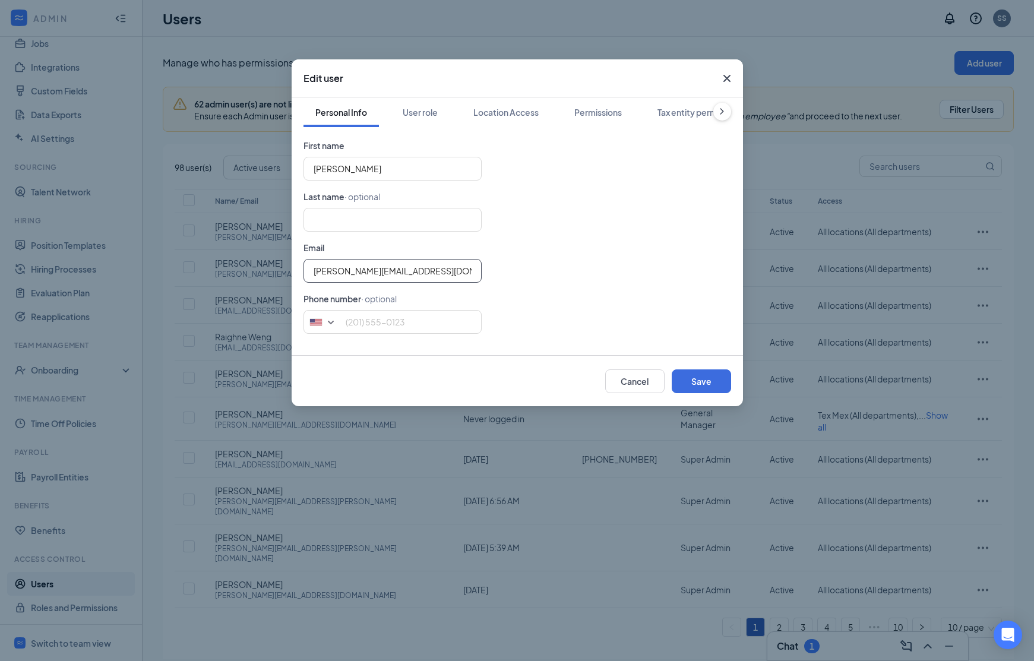
click at [363, 270] on input "[PERSON_NAME][EMAIL_ADDRESS][DOMAIN_NAME]" at bounding box center [392, 271] width 178 height 24
click at [365, 269] on input "[PERSON_NAME][EMAIL_ADDRESS][DOMAIN_NAME]" at bounding box center [392, 271] width 178 height 24
click at [387, 281] on input "[PERSON_NAME][EMAIL_ADDRESS][DOMAIN_NAME]" at bounding box center [392, 271] width 178 height 24
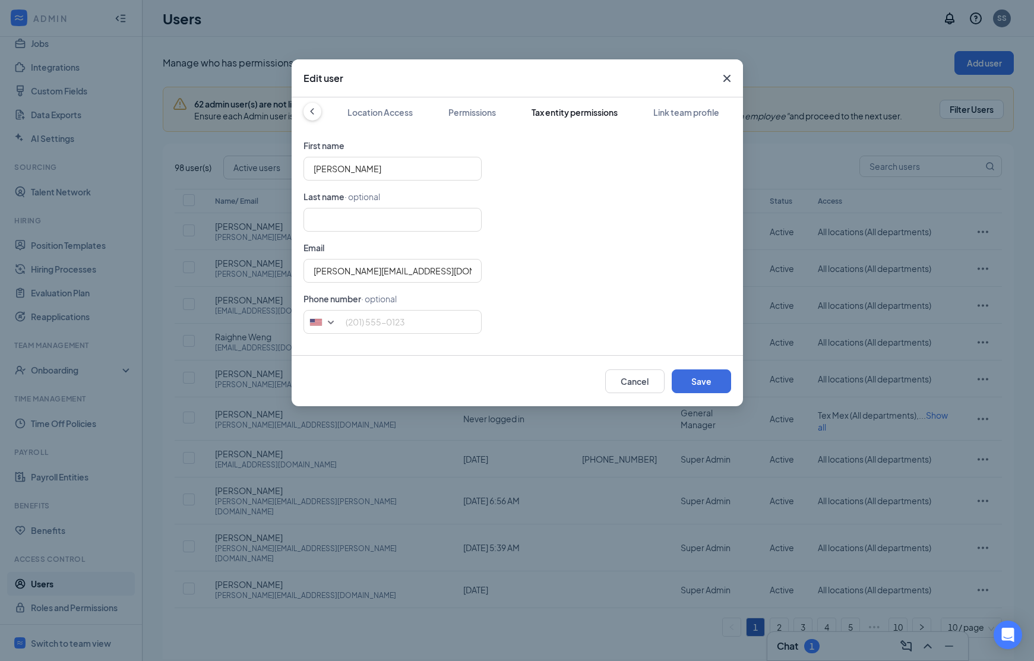
click at [575, 113] on div "Tax entity permissions" at bounding box center [574, 112] width 86 height 12
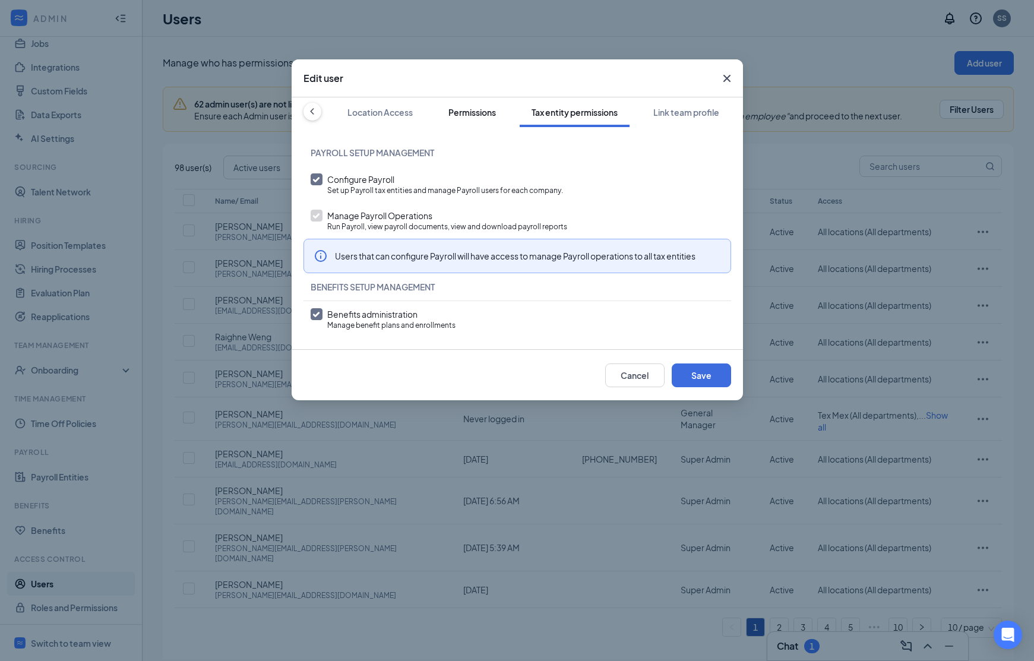
click at [461, 112] on div "Permissions" at bounding box center [472, 112] width 48 height 12
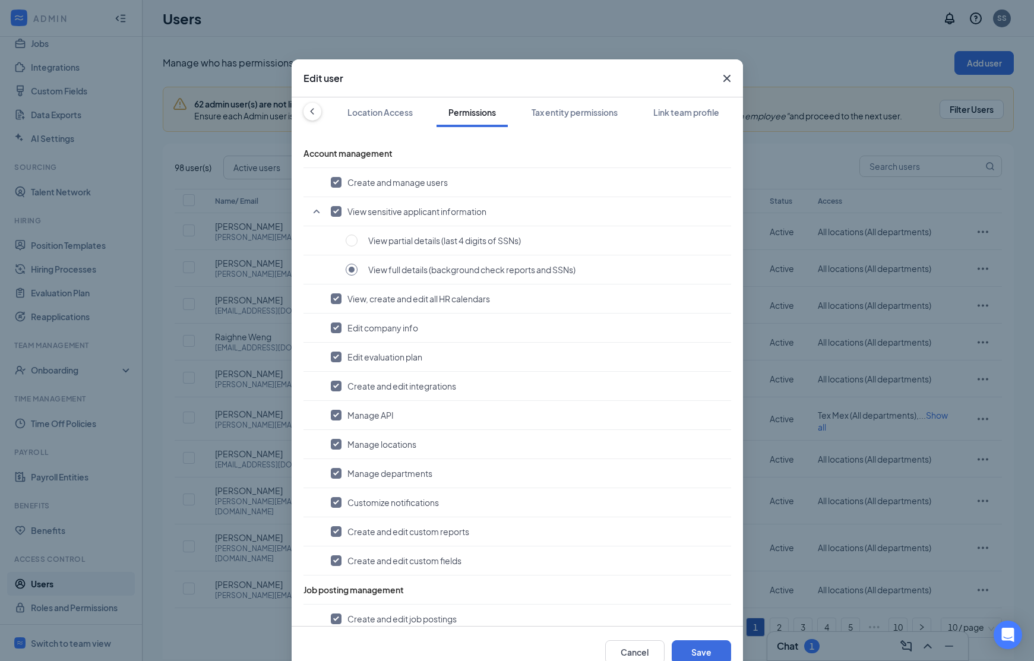
click at [637, 105] on div "Personal Info User role Location Access Permissions Tax entity permissions Link…" at bounding box center [517, 112] width 428 height 30
click at [726, 83] on icon "Cross" at bounding box center [727, 78] width 14 height 14
